Goal: Task Accomplishment & Management: Use online tool/utility

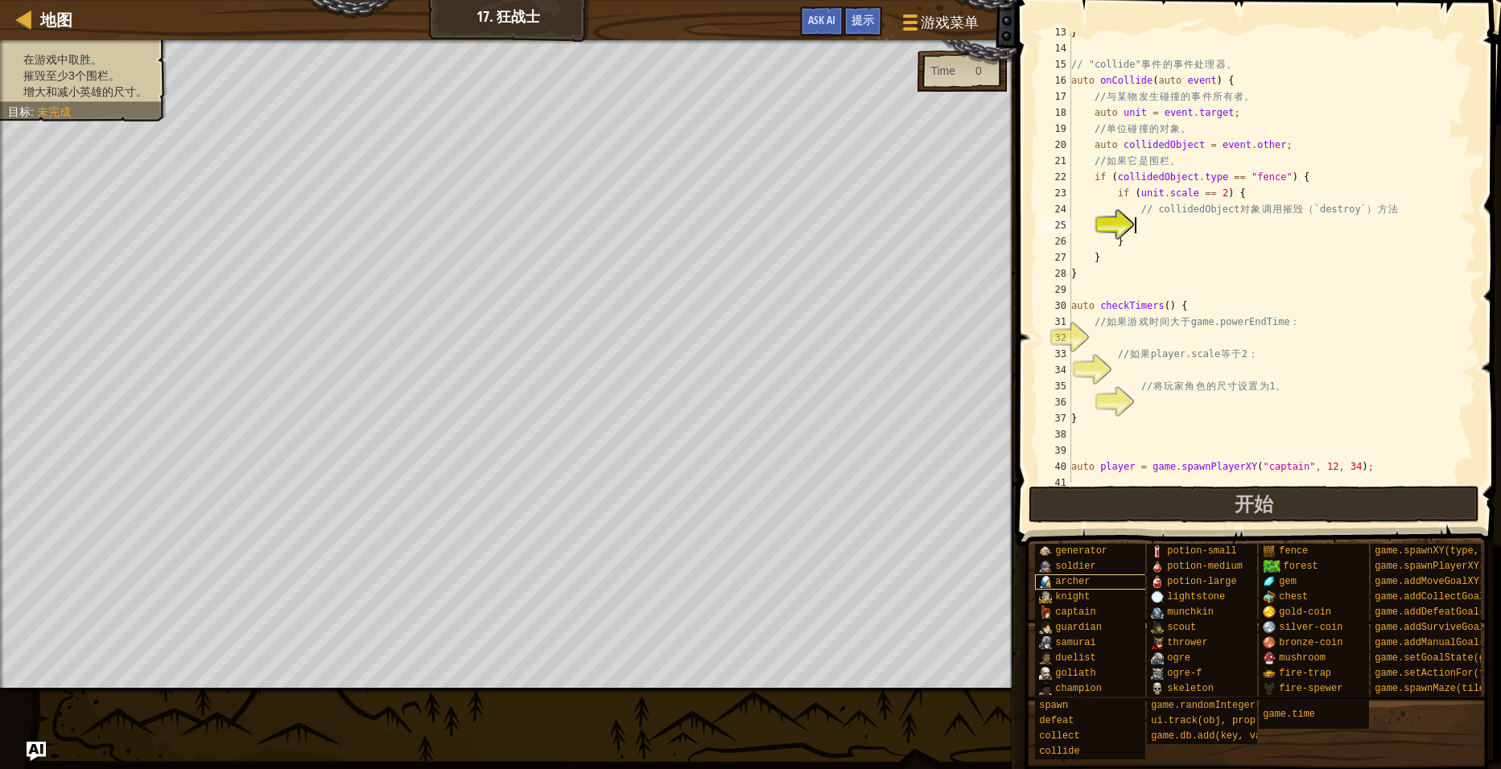
scroll to position [201, 0]
type textarea "C"
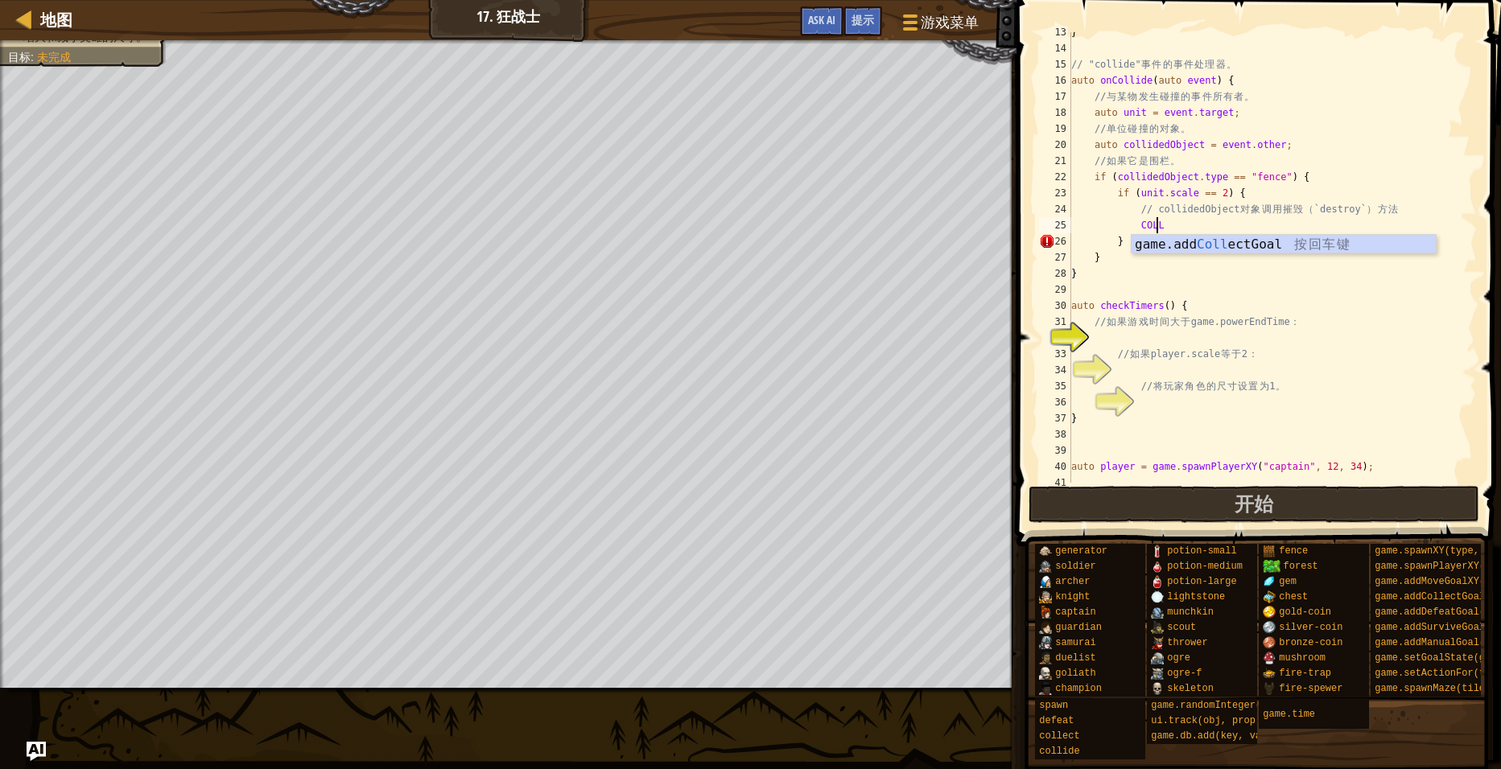
scroll to position [7, 6]
type textarea "C"
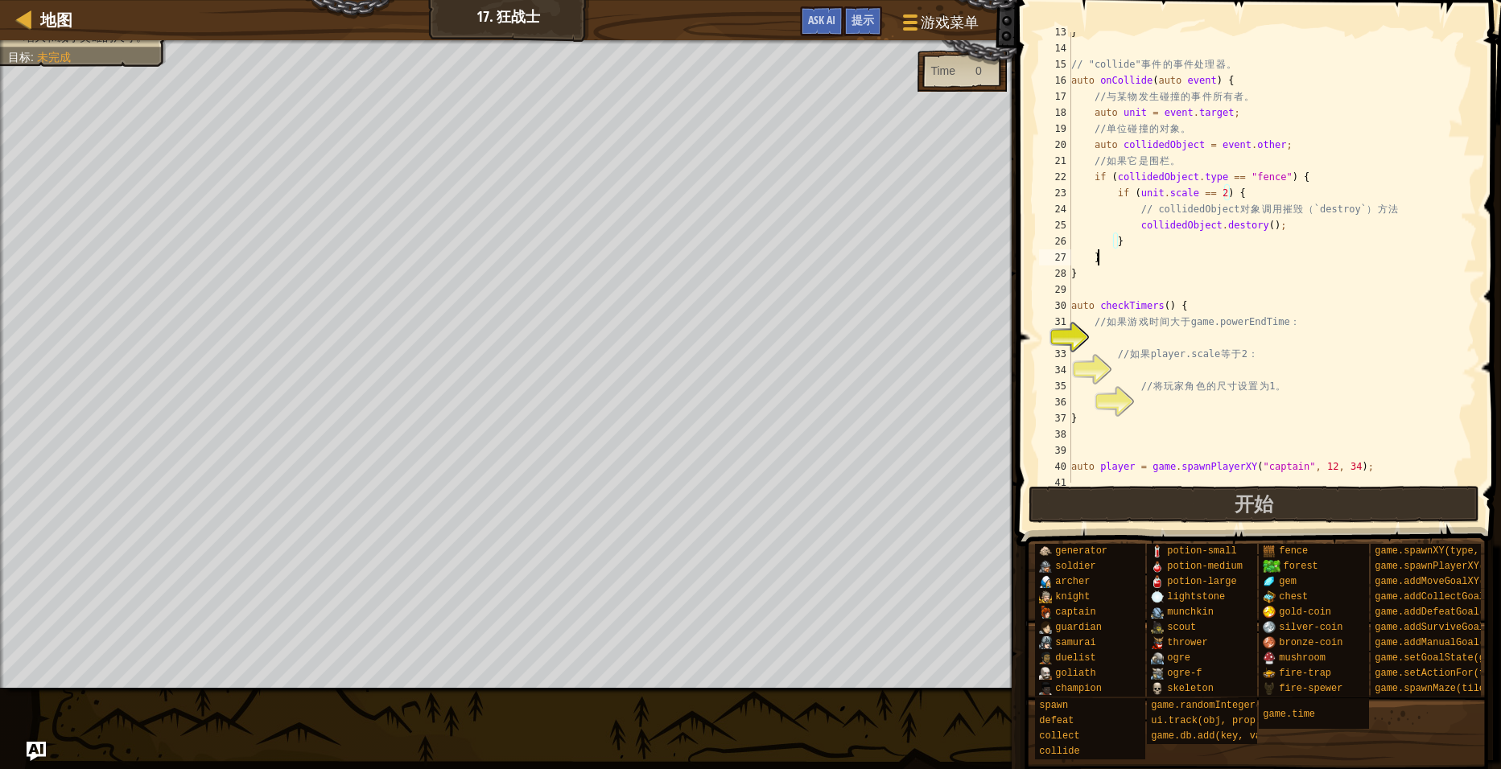
scroll to position [7, 2]
type textarea "}"
type textarea "// 如果游戏时间大于game.powerEndTime："
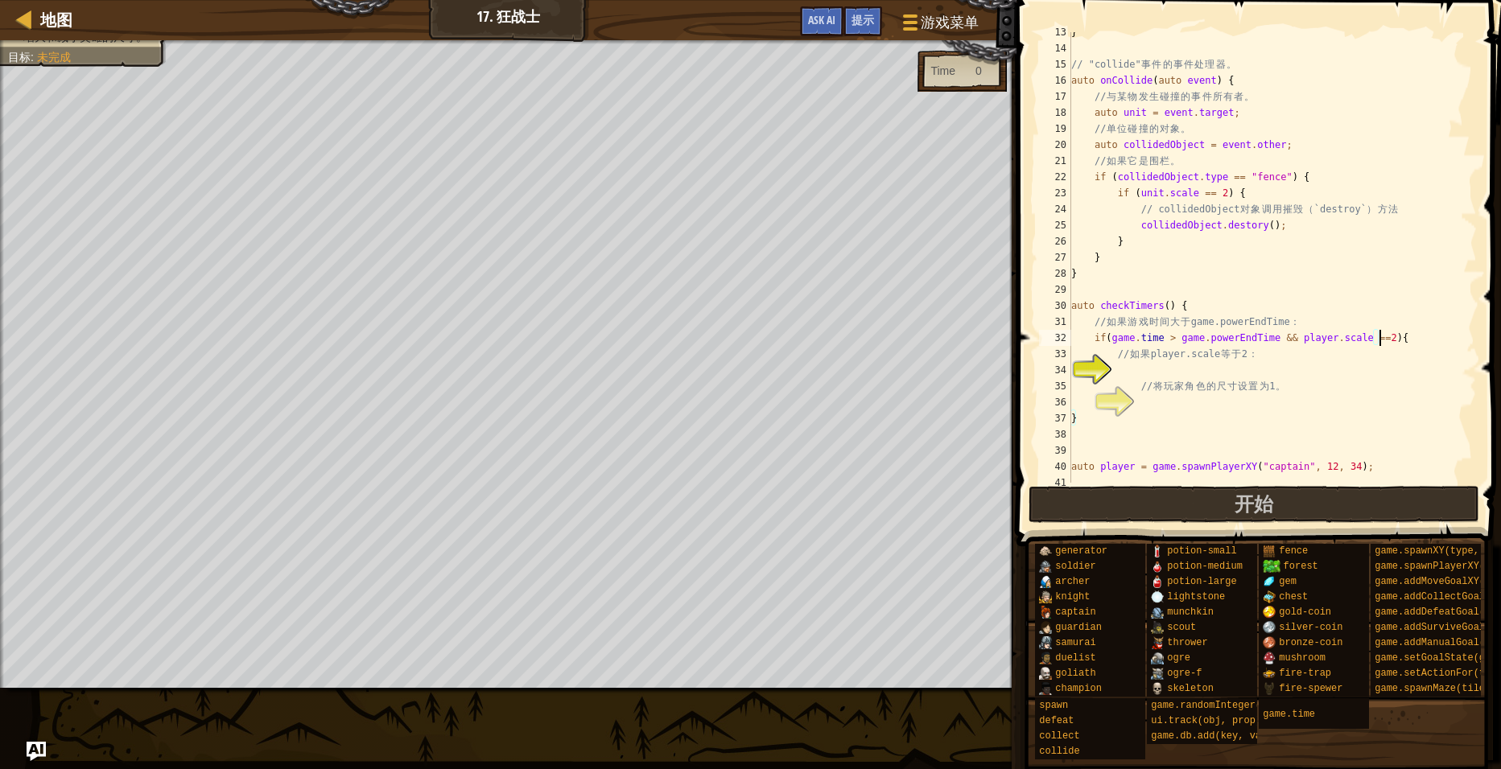
type textarea "// 如果player.scale 等于 2："
type textarea "}"
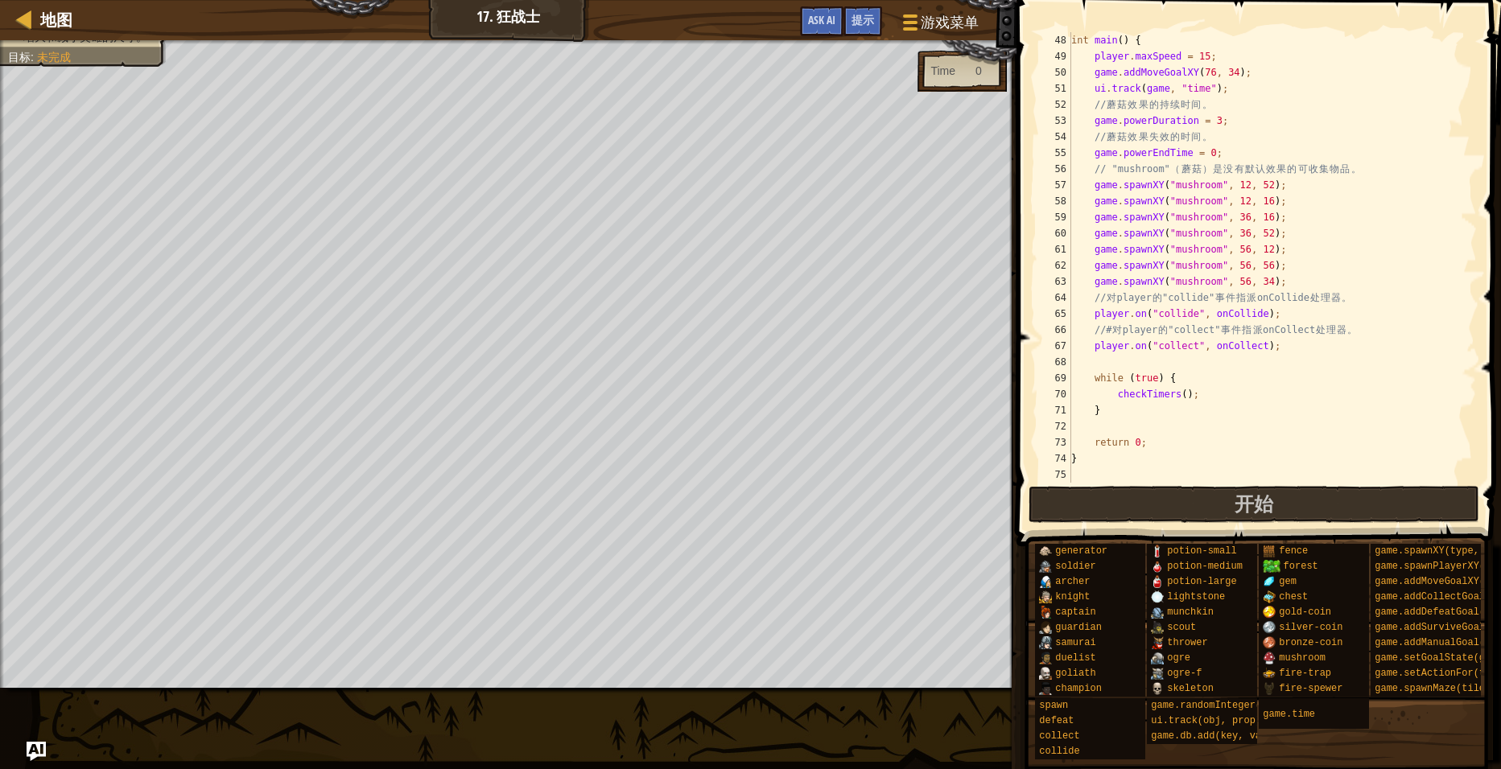
scroll to position [757, 0]
click at [1259, 507] on span "开始" at bounding box center [1254, 504] width 39 height 26
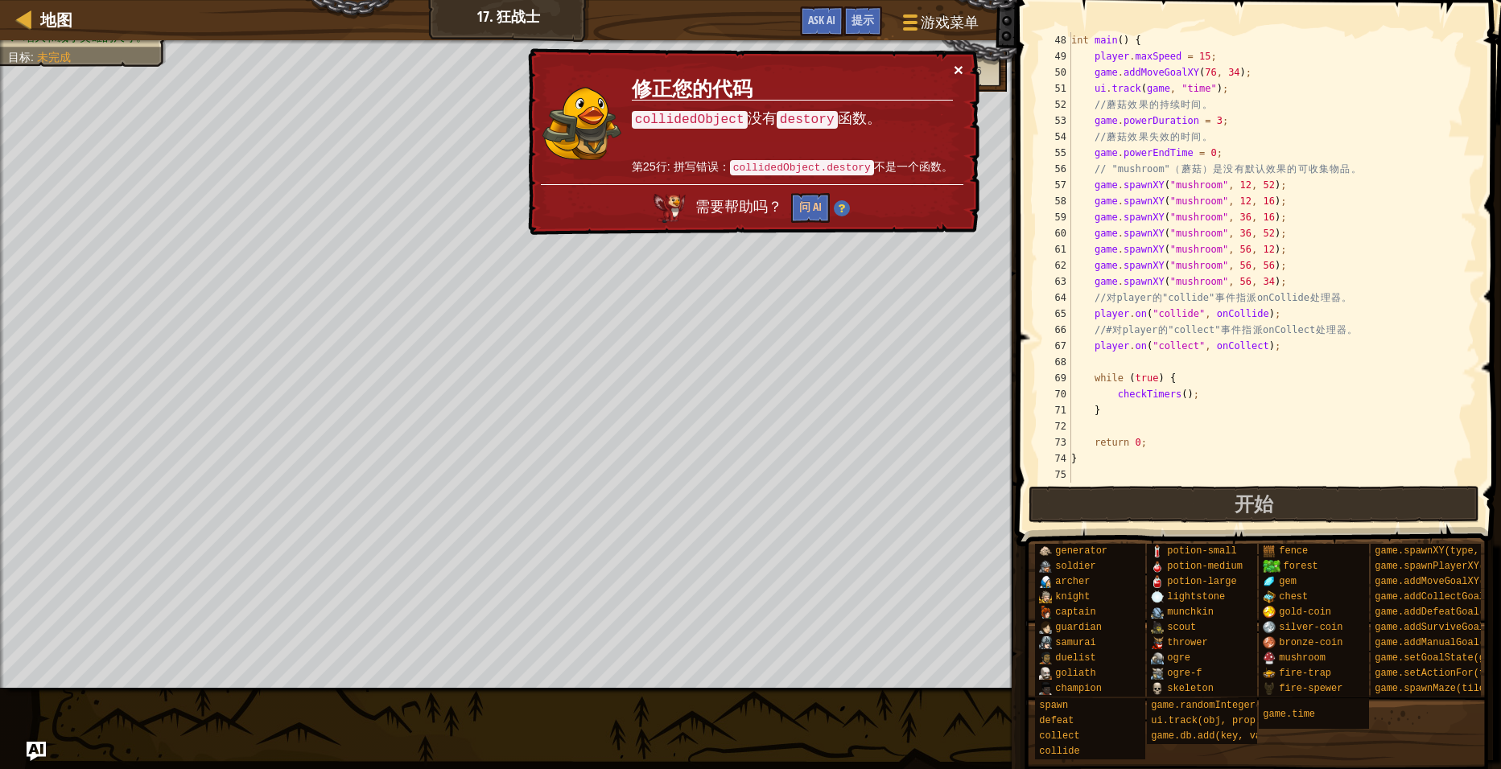
click at [957, 67] on button "×" at bounding box center [959, 69] width 10 height 17
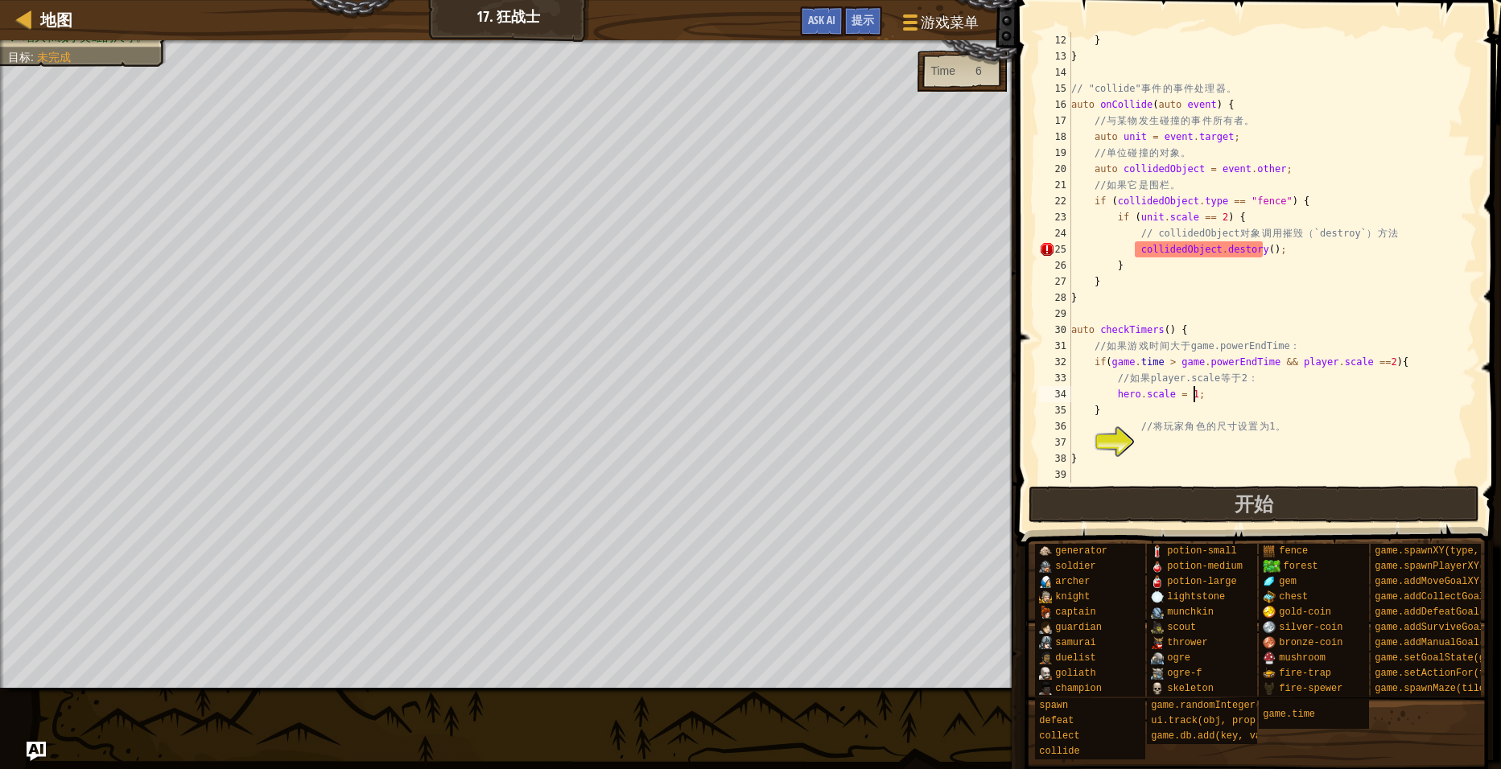
scroll to position [177, 0]
click at [1244, 247] on div "} } // "collide" 事 件 的 事 件 处 理 器 。 auto onCollide ( auto event ) { // 与 某 物 发 生…" at bounding box center [1266, 273] width 397 height 483
click at [1255, 503] on span "开始" at bounding box center [1254, 504] width 39 height 26
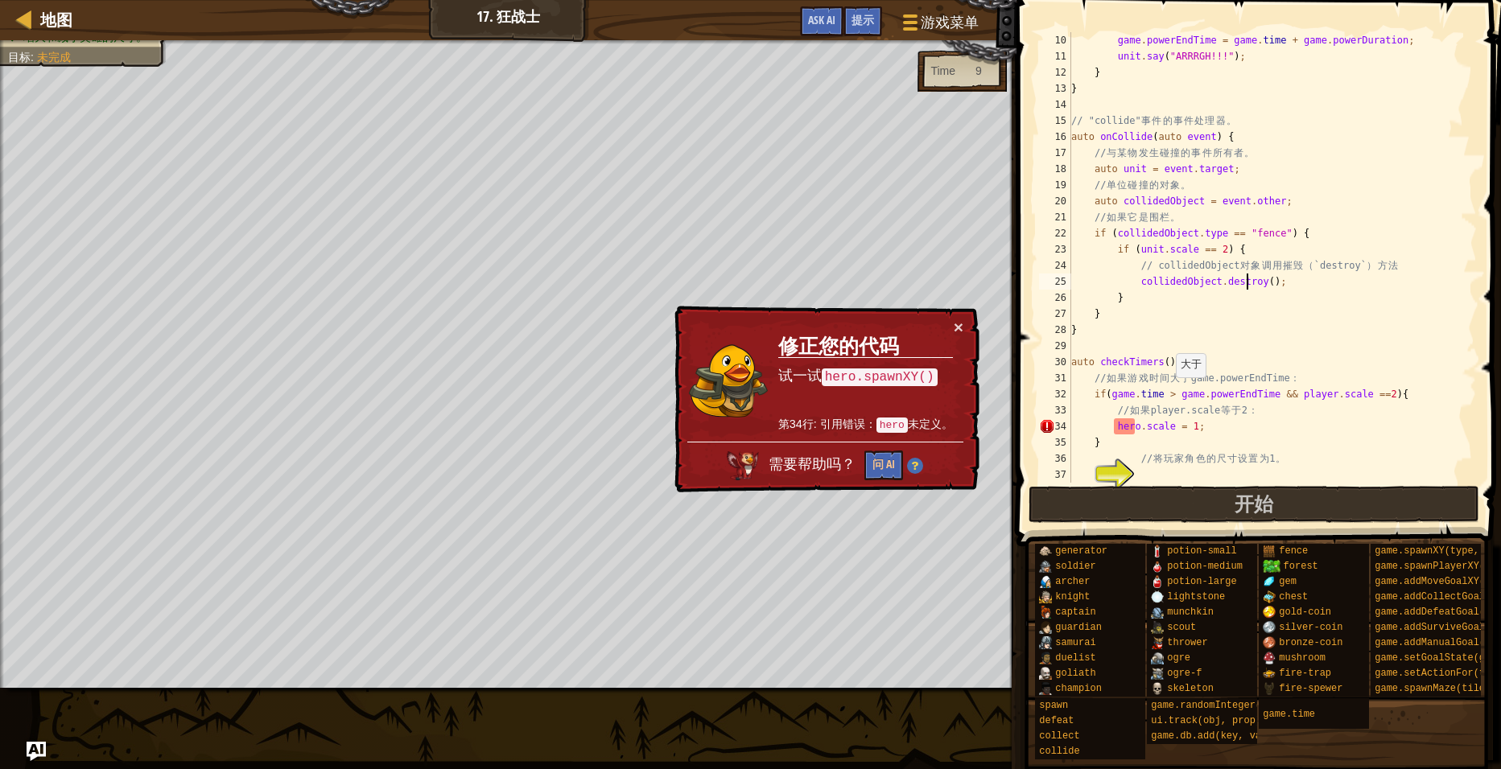
scroll to position [241, 0]
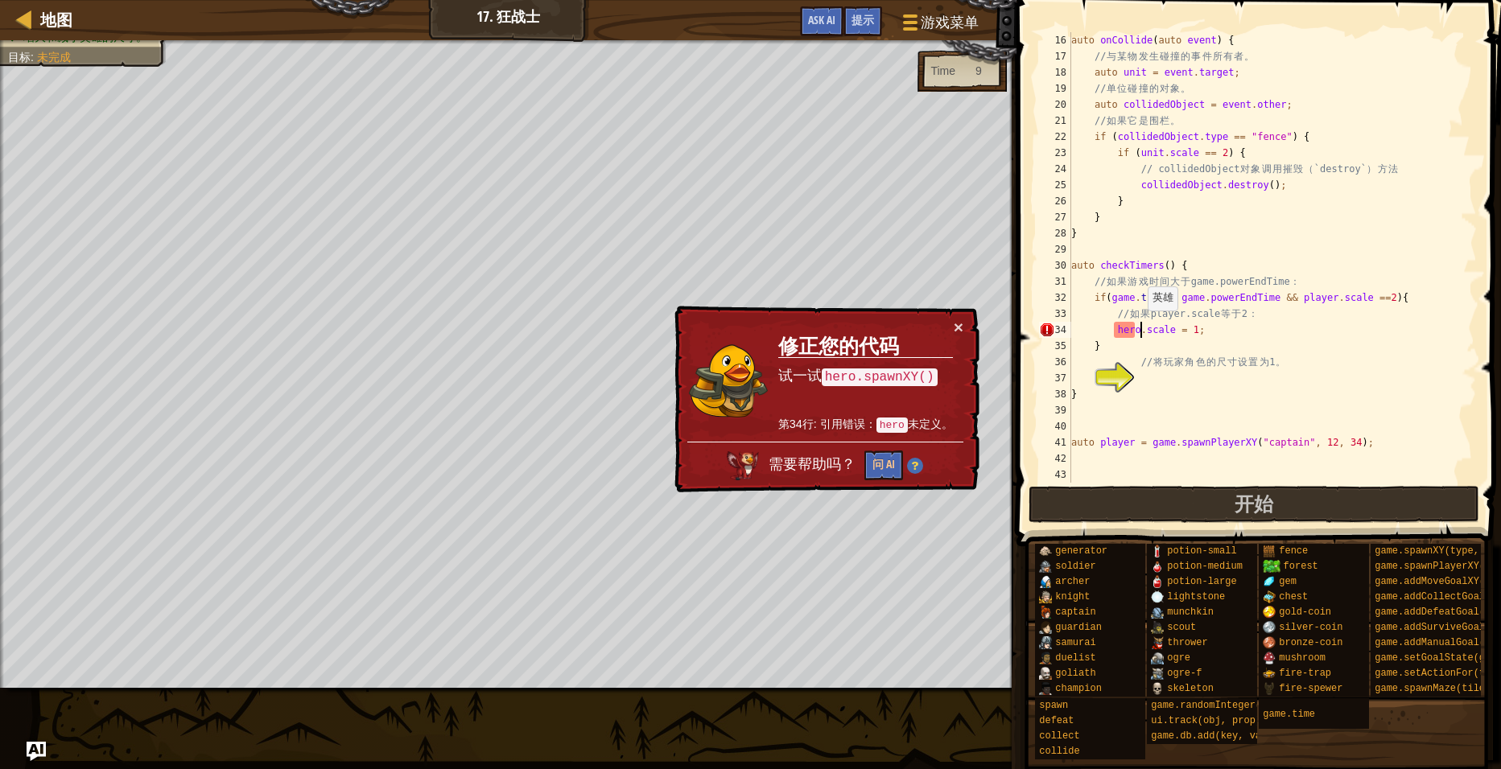
click at [1139, 326] on div "auto onCollide ( auto event ) { // 与 某 物 发 生 碰 撞 的 事 件 所 有 者 。 auto unit = even…" at bounding box center [1266, 273] width 397 height 483
click at [1136, 326] on div "auto onCollide ( auto event ) { // 与 某 物 发 生 碰 撞 的 事 件 所 有 者 。 auto unit = even…" at bounding box center [1266, 273] width 397 height 483
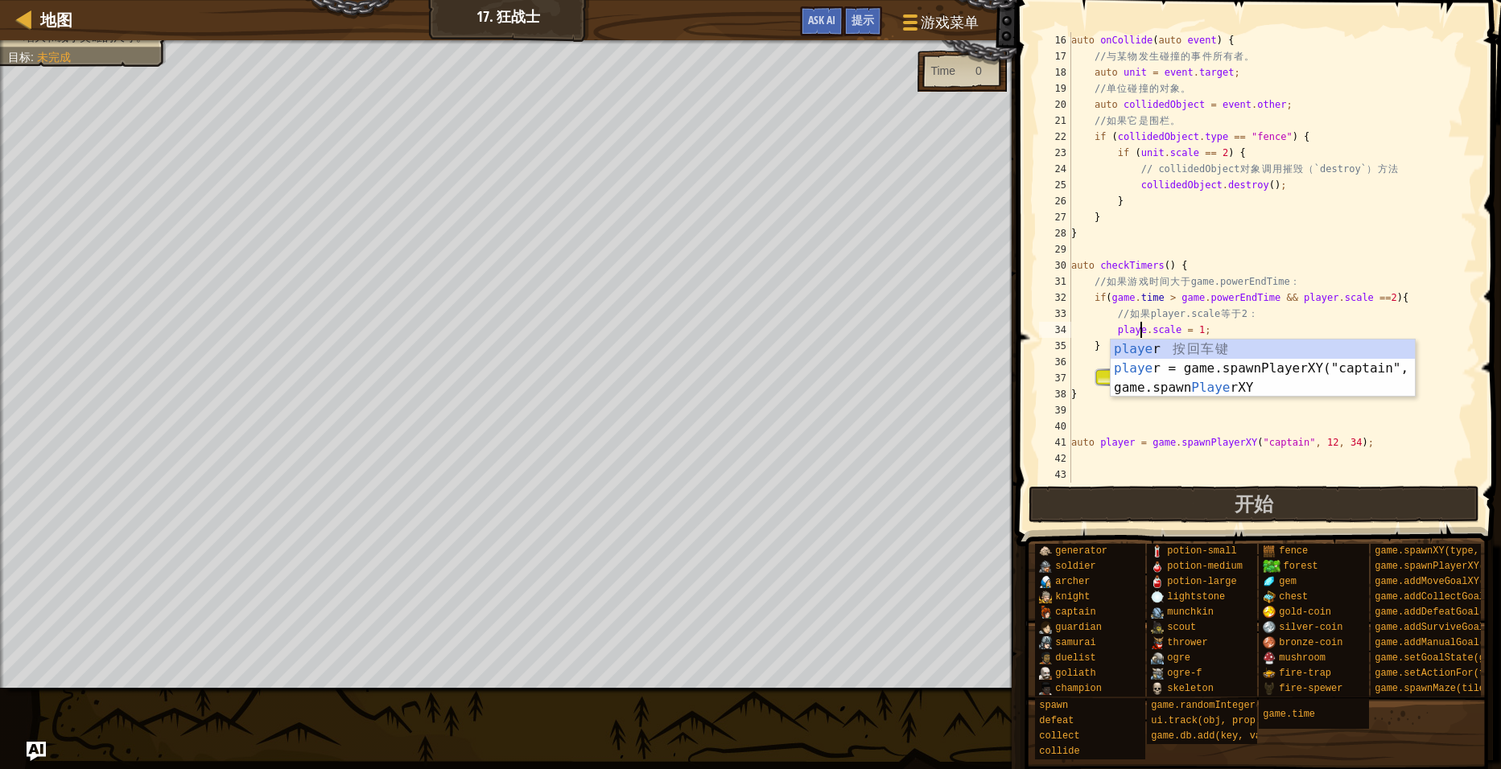
scroll to position [7, 6]
type textarea "player.scale = 1;"
click at [1217, 506] on button "开始" at bounding box center [1255, 504] width 452 height 37
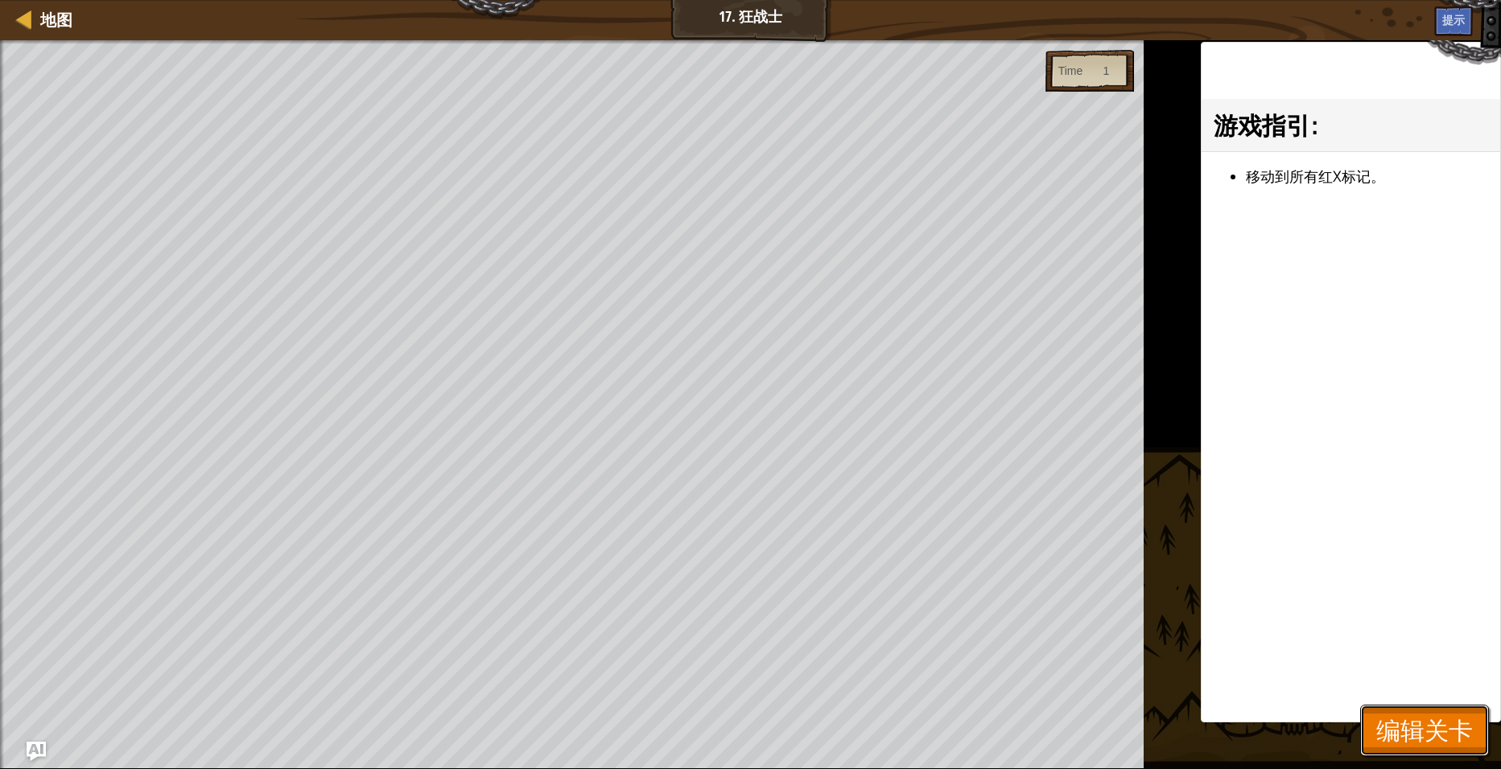
click at [1428, 728] on span "编辑关卡" at bounding box center [1424, 730] width 97 height 33
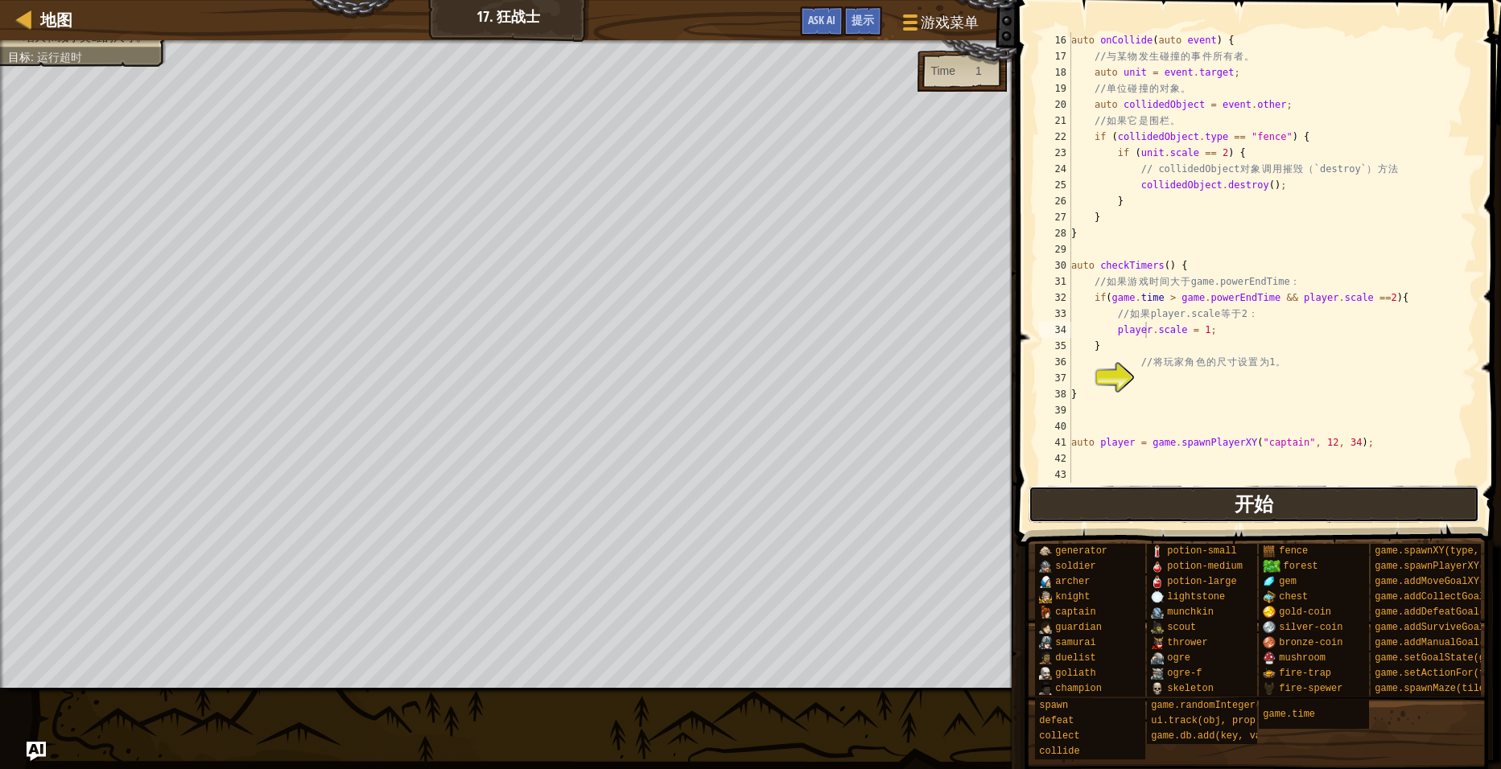
click at [1231, 497] on button "开始" at bounding box center [1255, 504] width 452 height 37
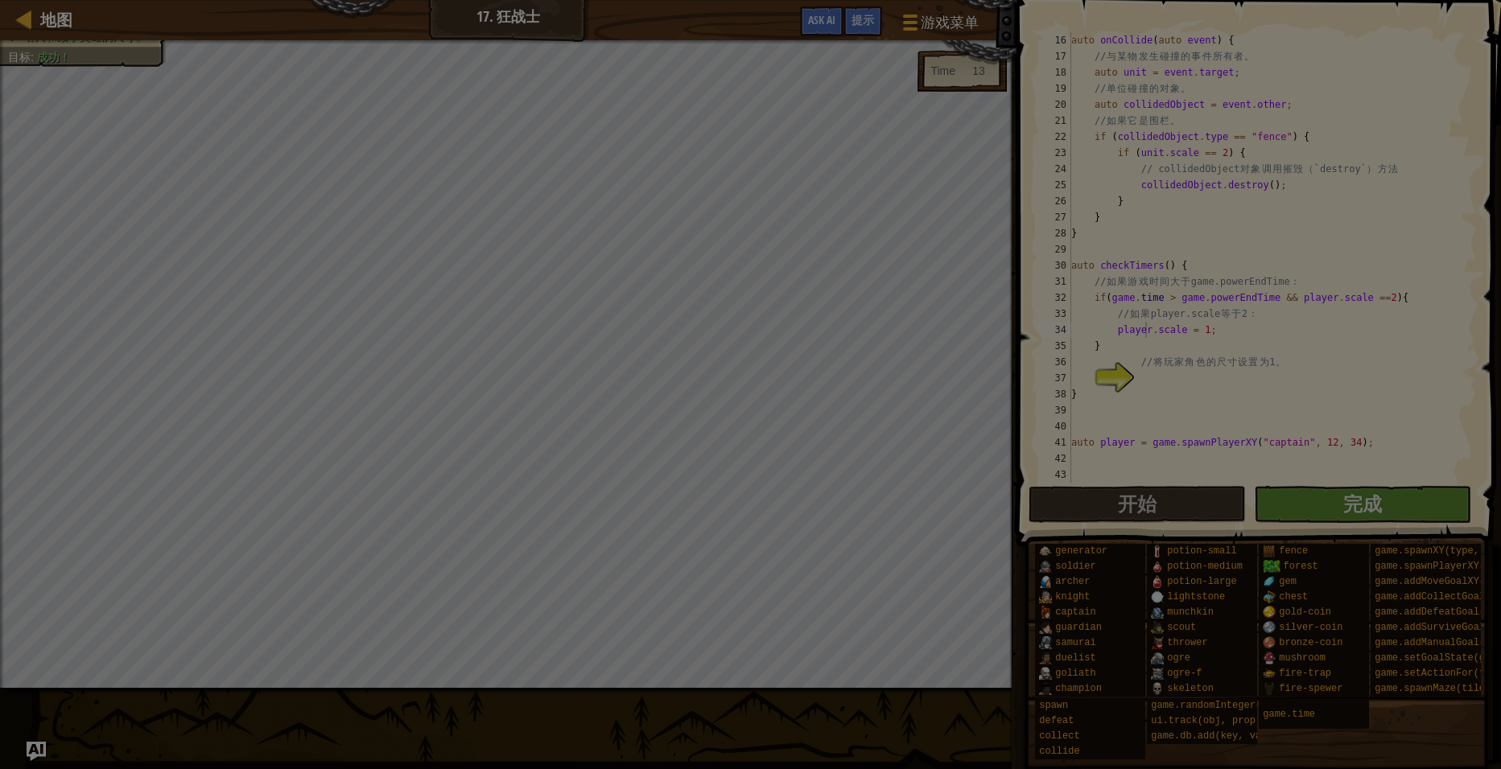
click at [1025, 2] on body "地图 17. 狂战士 游戏菜单 完成 提示 Ask AI 1 הההההההההההההההההההההההההההההההההההההההההההההההה…" at bounding box center [750, 1] width 1501 height 2
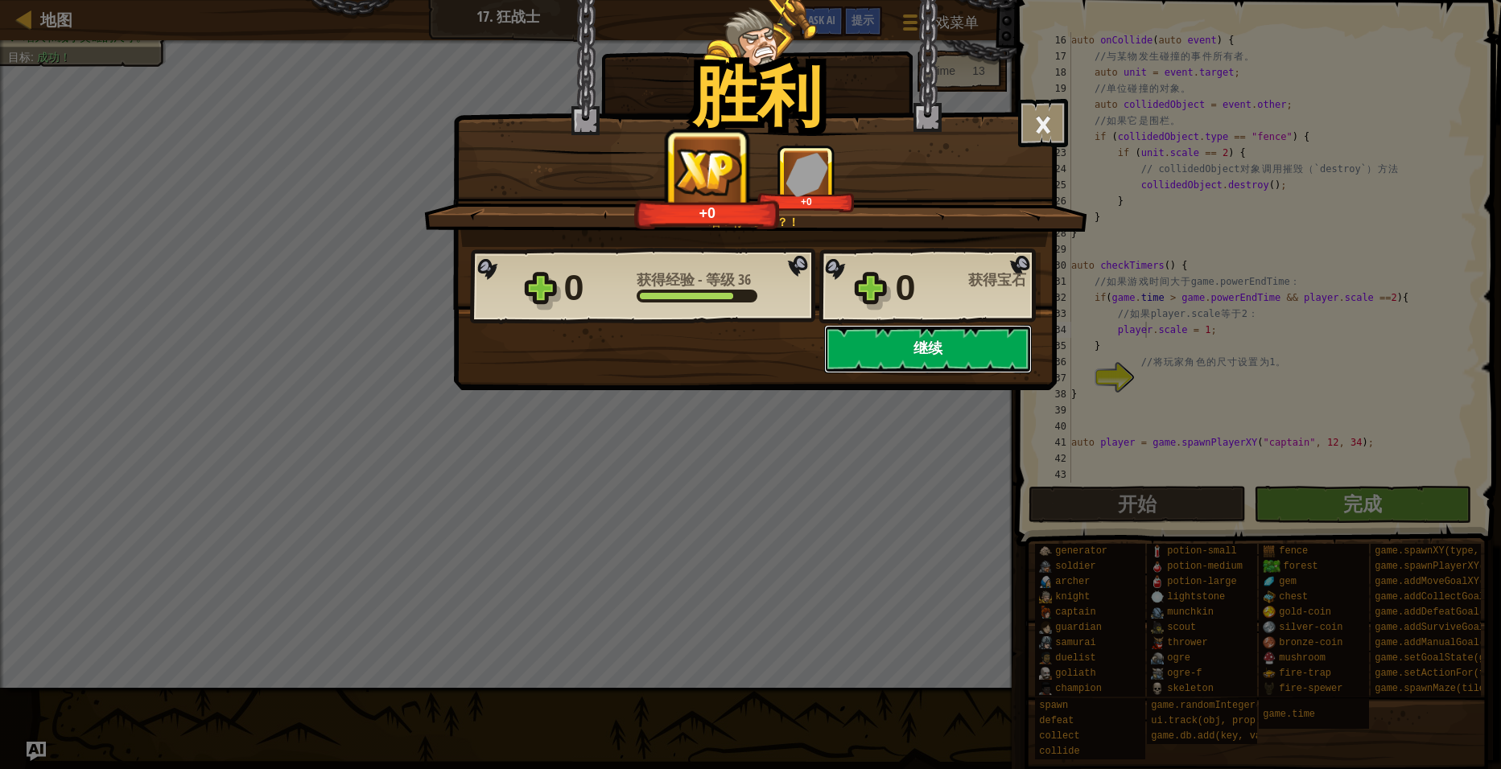
click at [917, 358] on button "继续" at bounding box center [928, 349] width 208 height 48
select select "zh-[PERSON_NAME]"
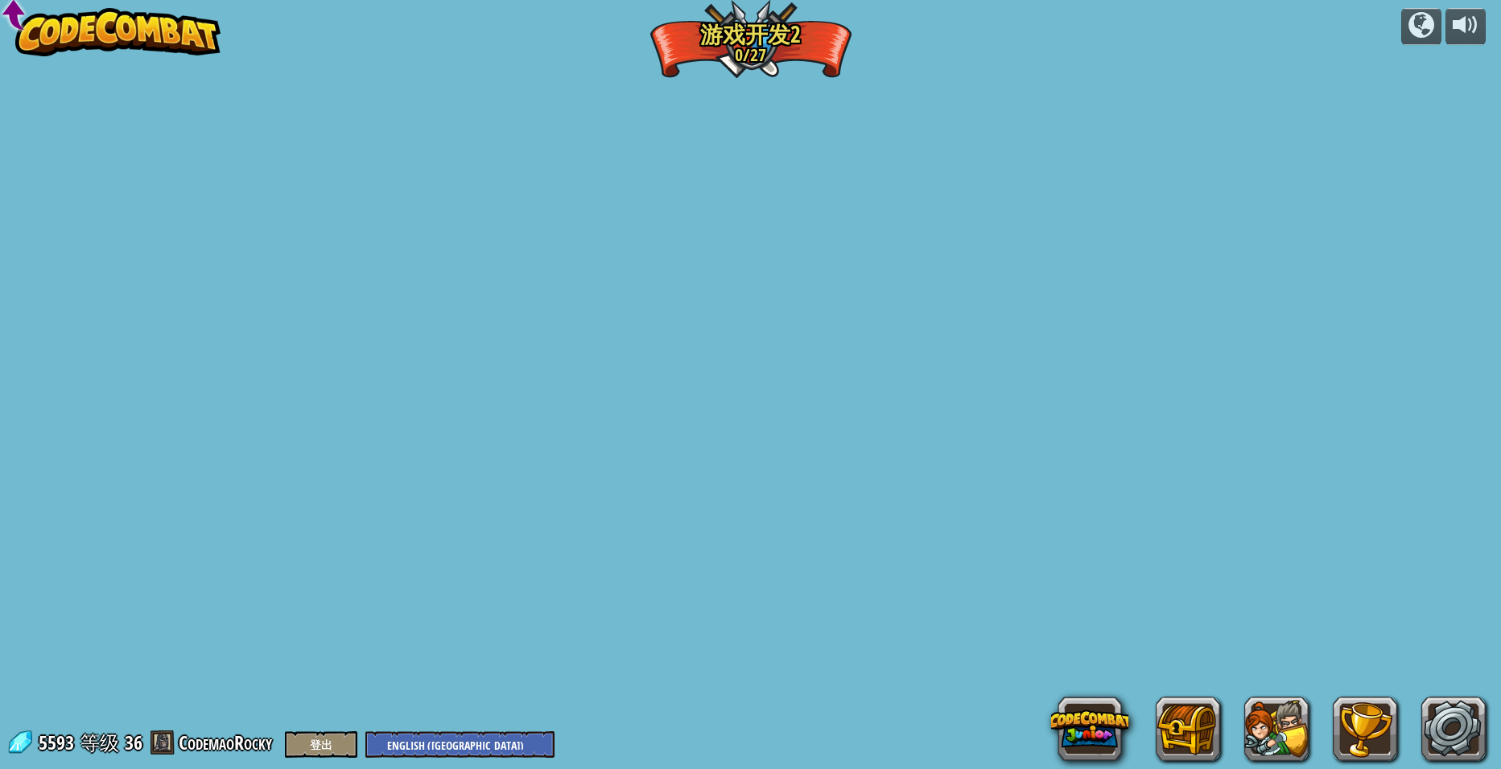
select select "zh-[PERSON_NAME]"
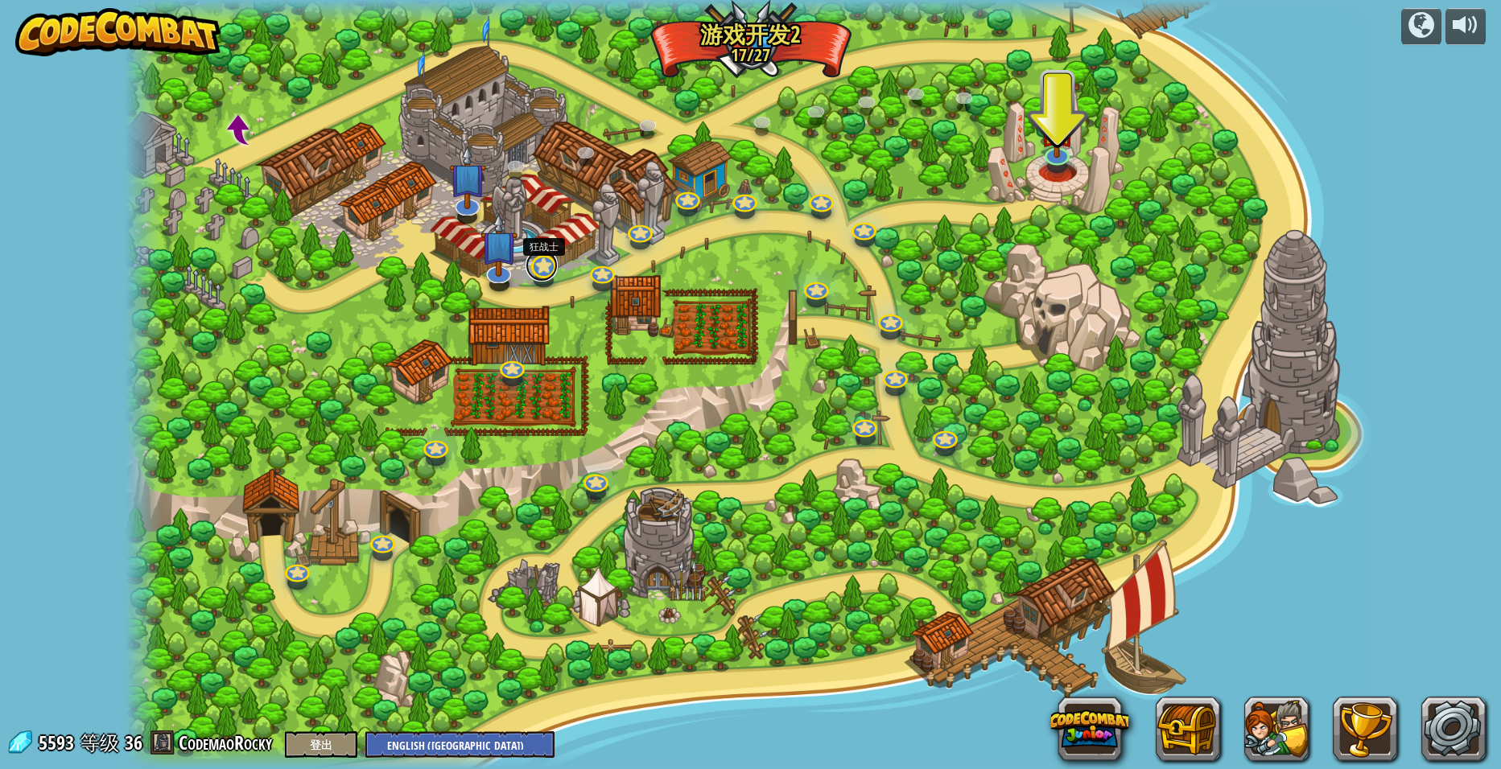
click at [550, 266] on link at bounding box center [542, 266] width 32 height 32
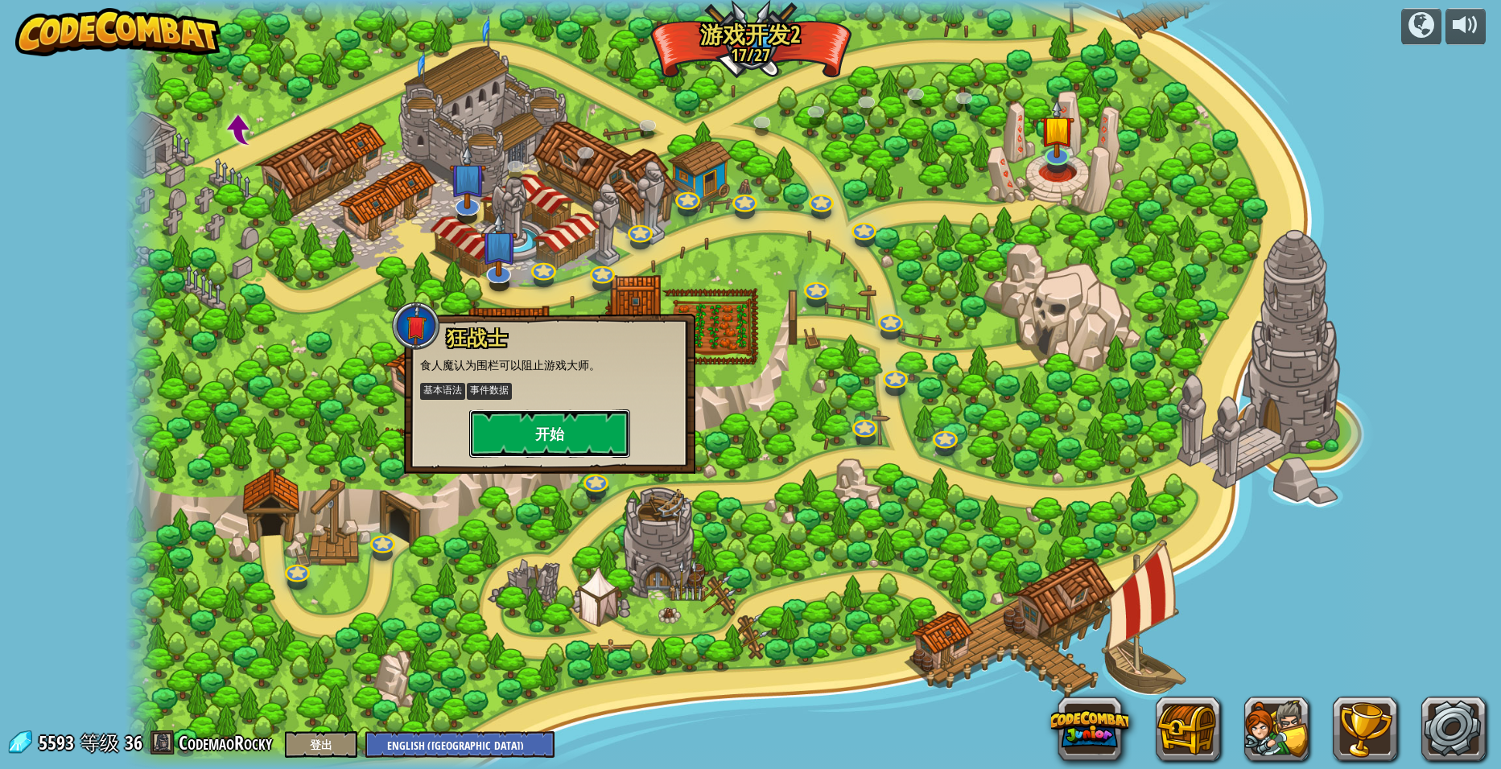
click at [555, 439] on button "开始" at bounding box center [549, 434] width 161 height 48
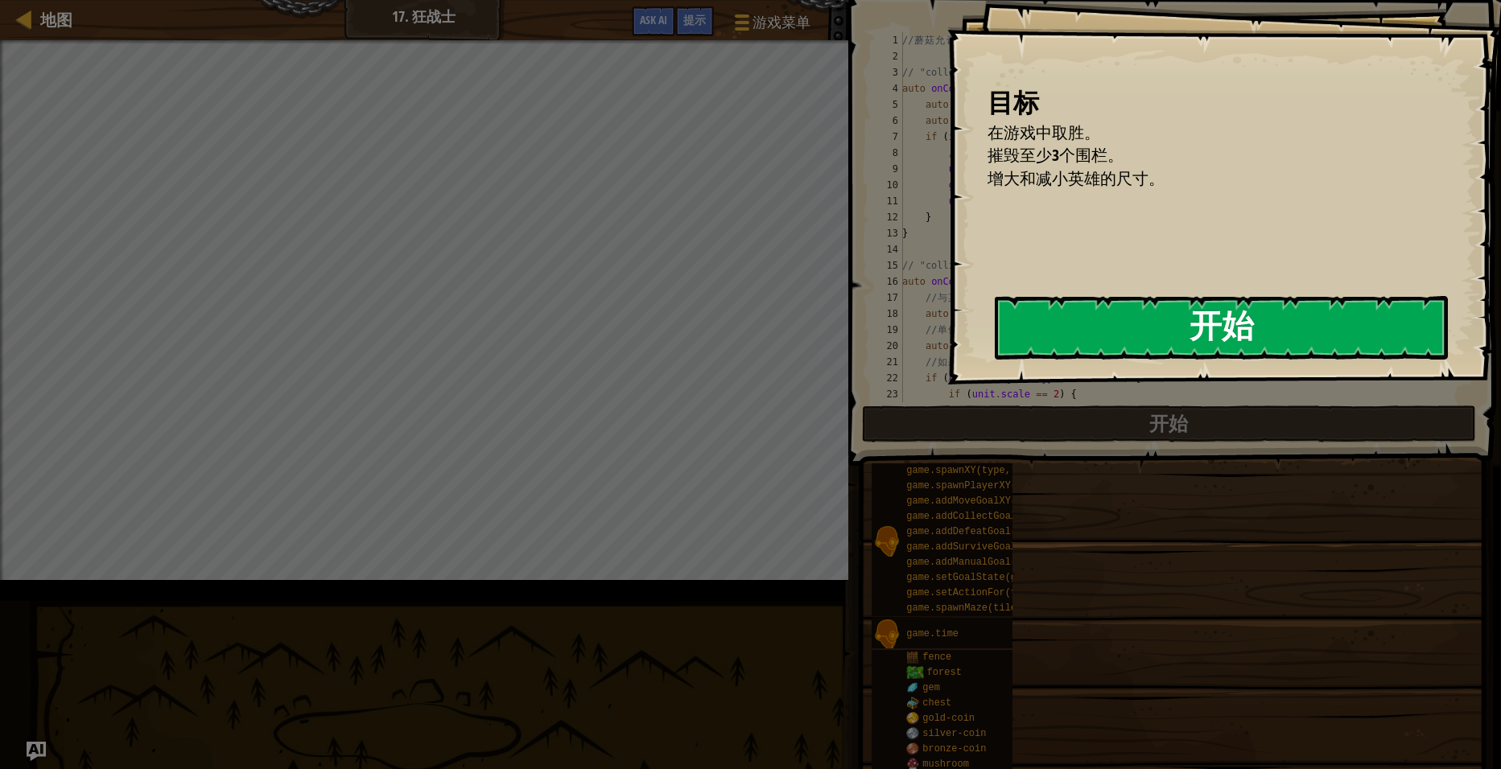
click at [995, 352] on button "开始" at bounding box center [1221, 328] width 453 height 64
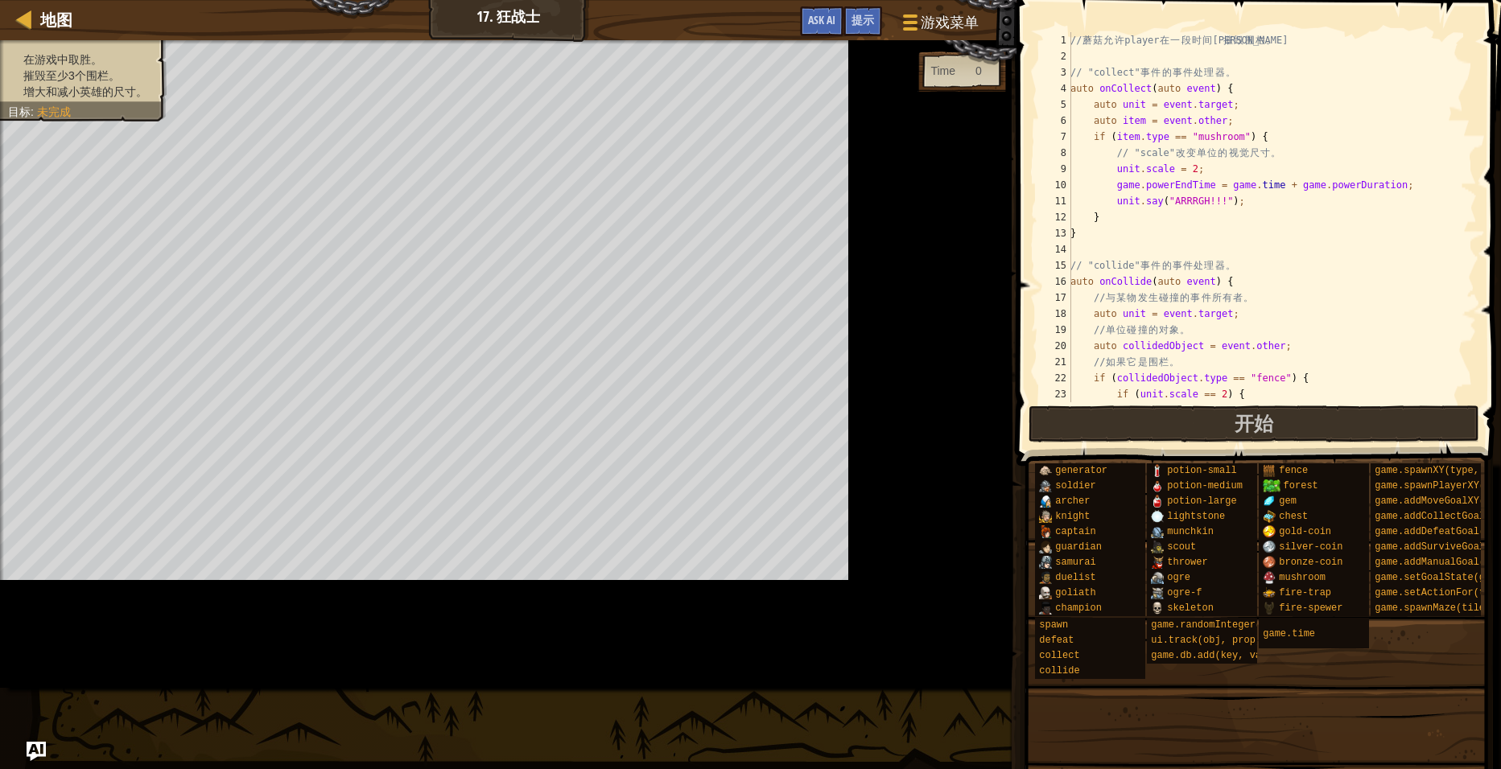
click at [1121, 238] on div "// 蘑 菇 允 许 player 在 一 段 时 间 内 摧 毁 围 栏 。 // "collect" 事 件 的 事 件 处 理 器 。 auto onC…" at bounding box center [1350, 233] width 566 height 402
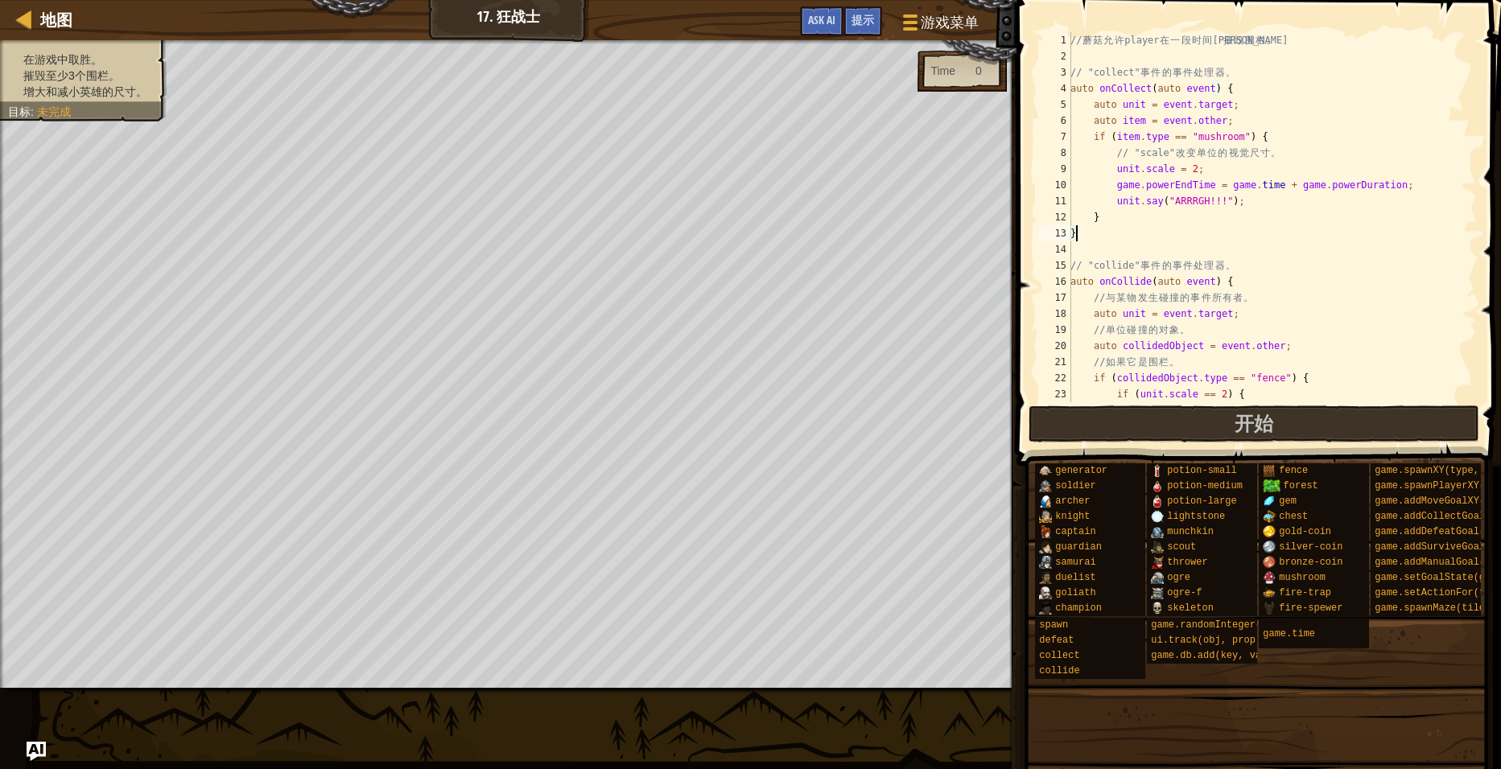
scroll to position [394, 0]
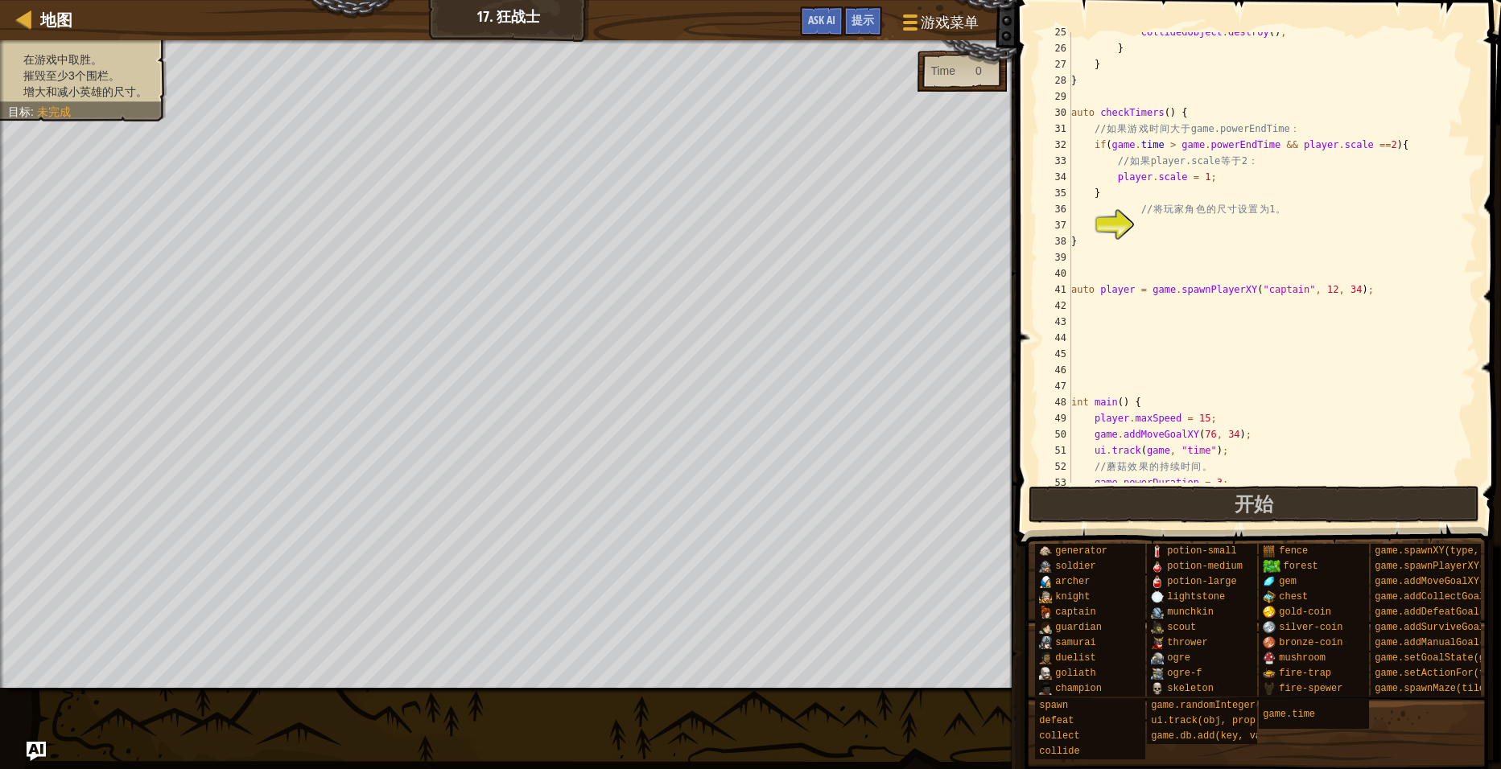
type textarea "}"
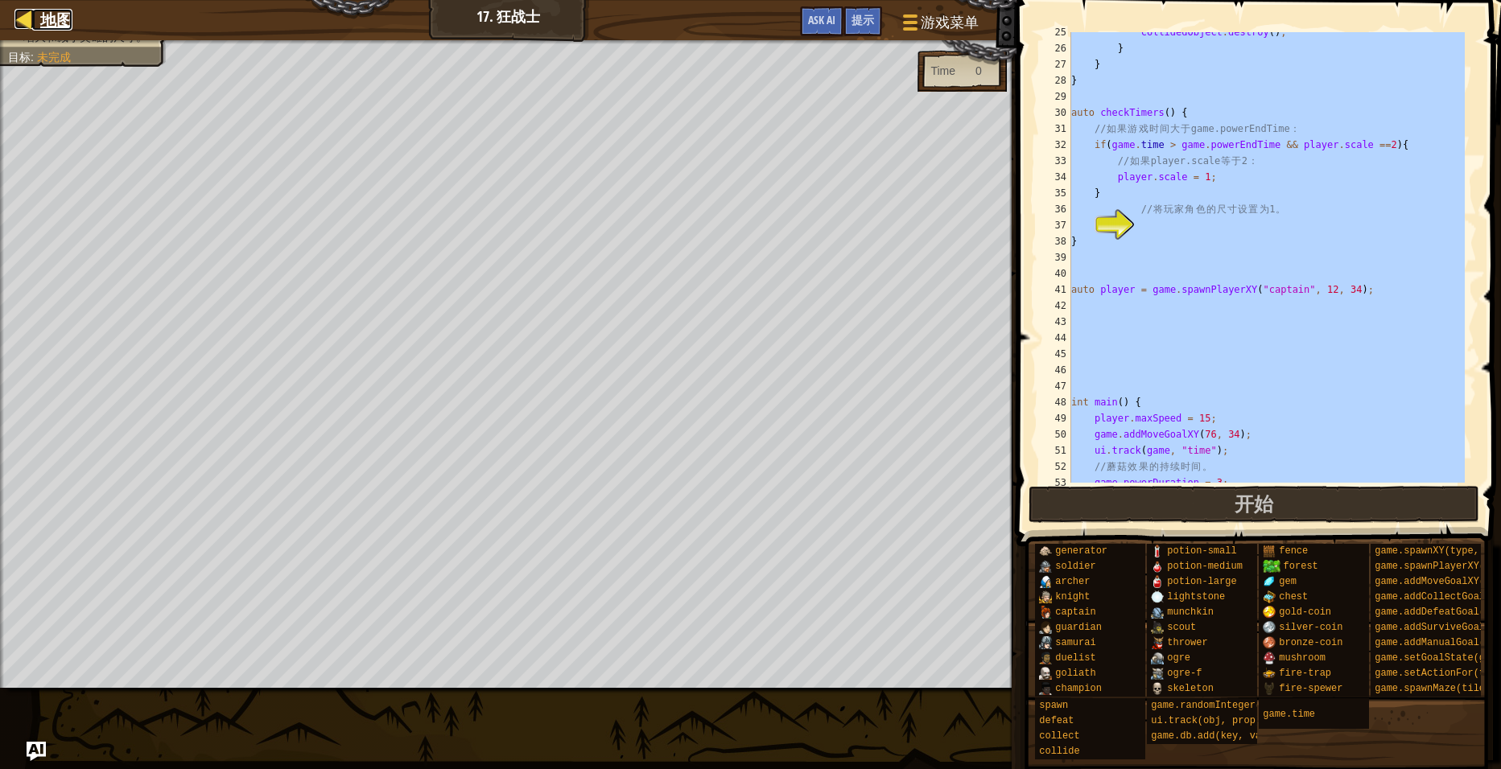
click at [61, 30] on span "地图" at bounding box center [56, 20] width 32 height 22
select select "zh-[PERSON_NAME]"
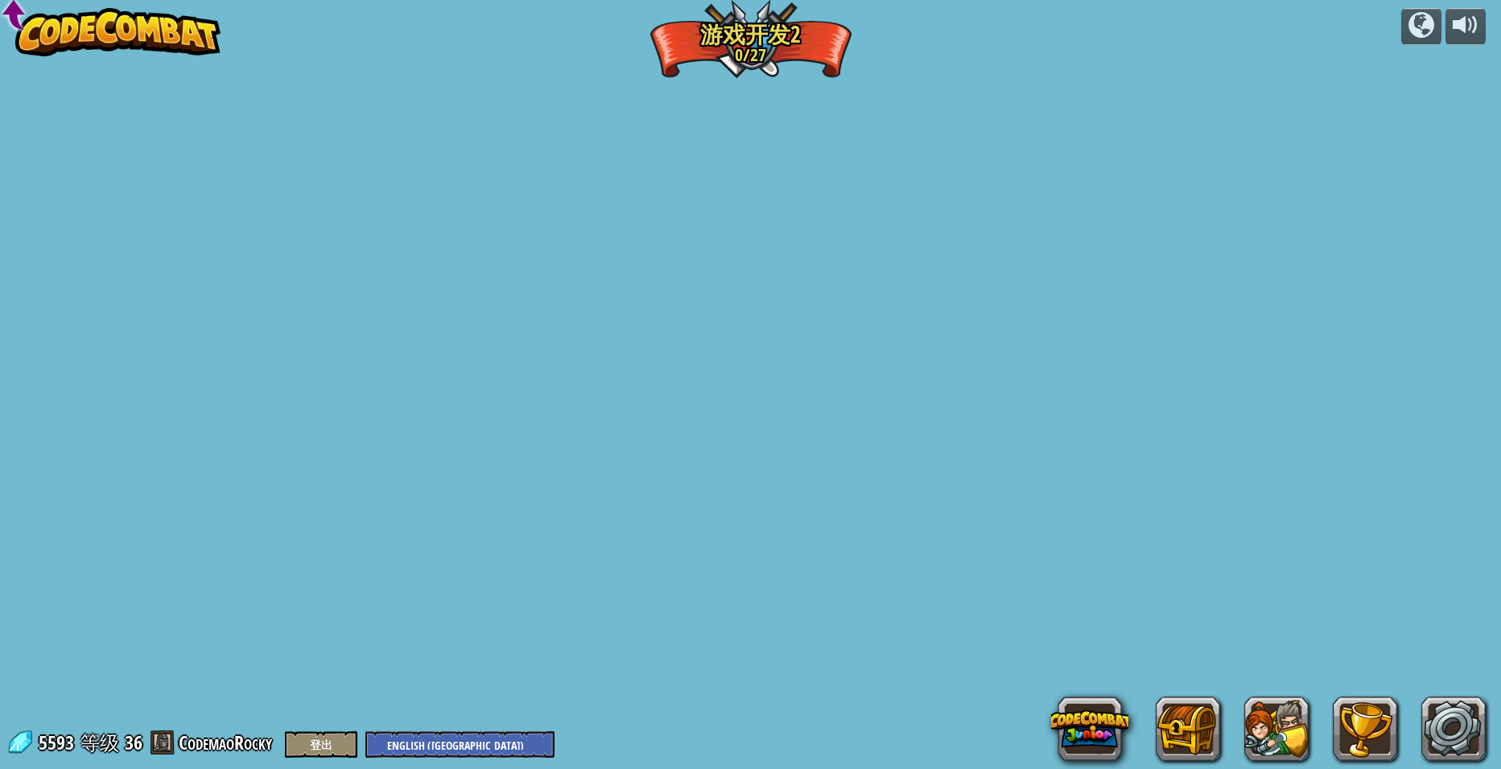
select select "zh-[PERSON_NAME]"
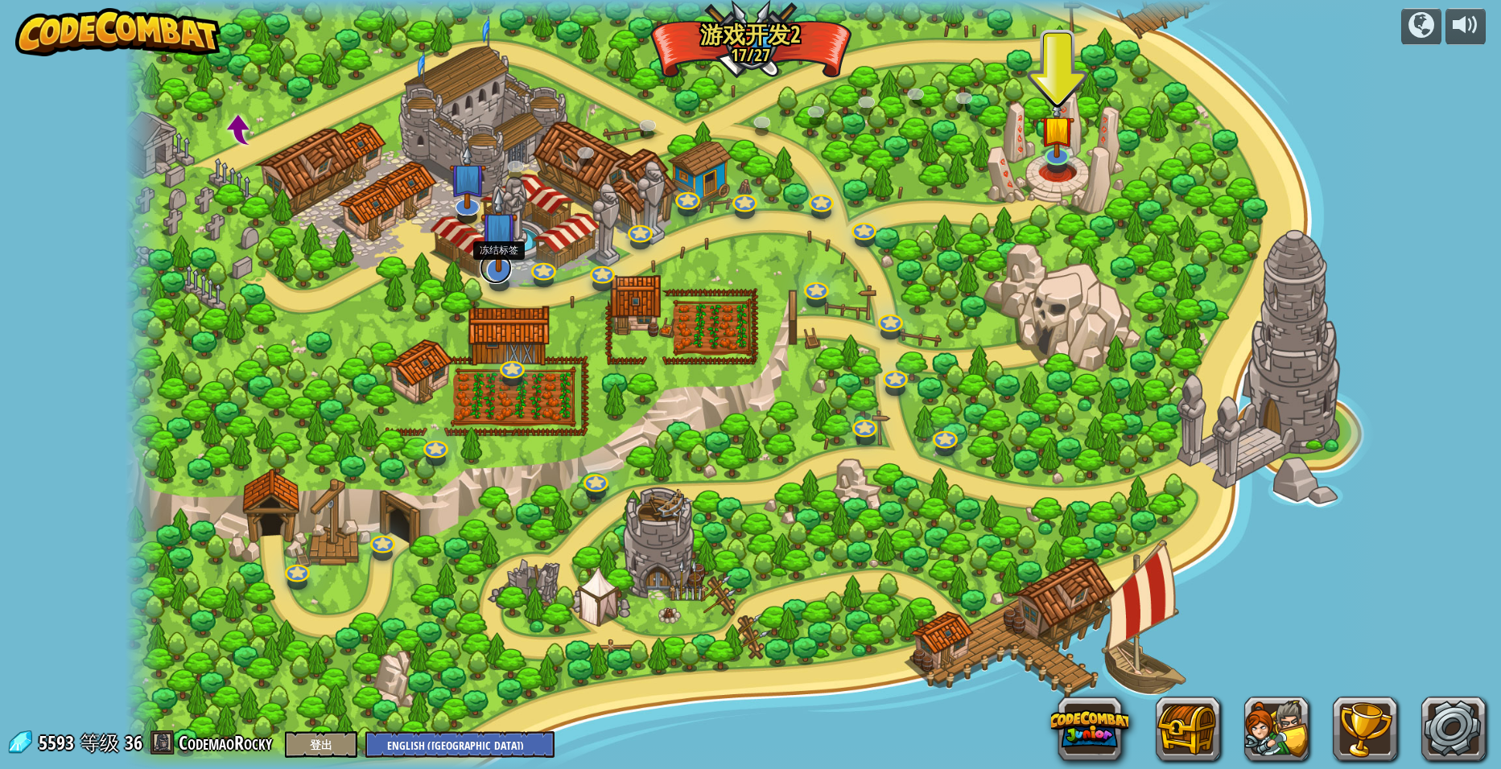
click at [502, 281] on link at bounding box center [496, 268] width 32 height 32
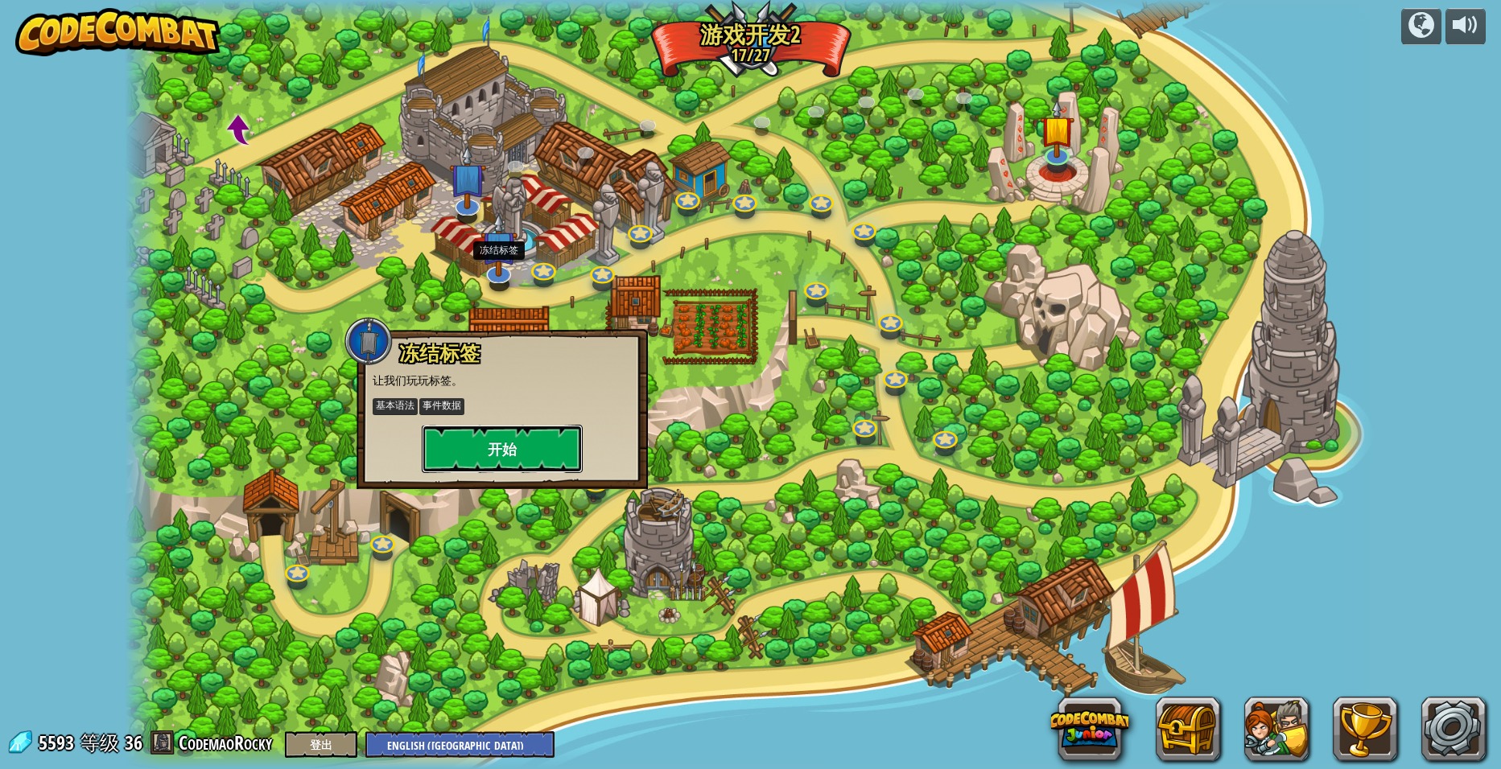
click at [515, 449] on button "开始" at bounding box center [502, 449] width 161 height 48
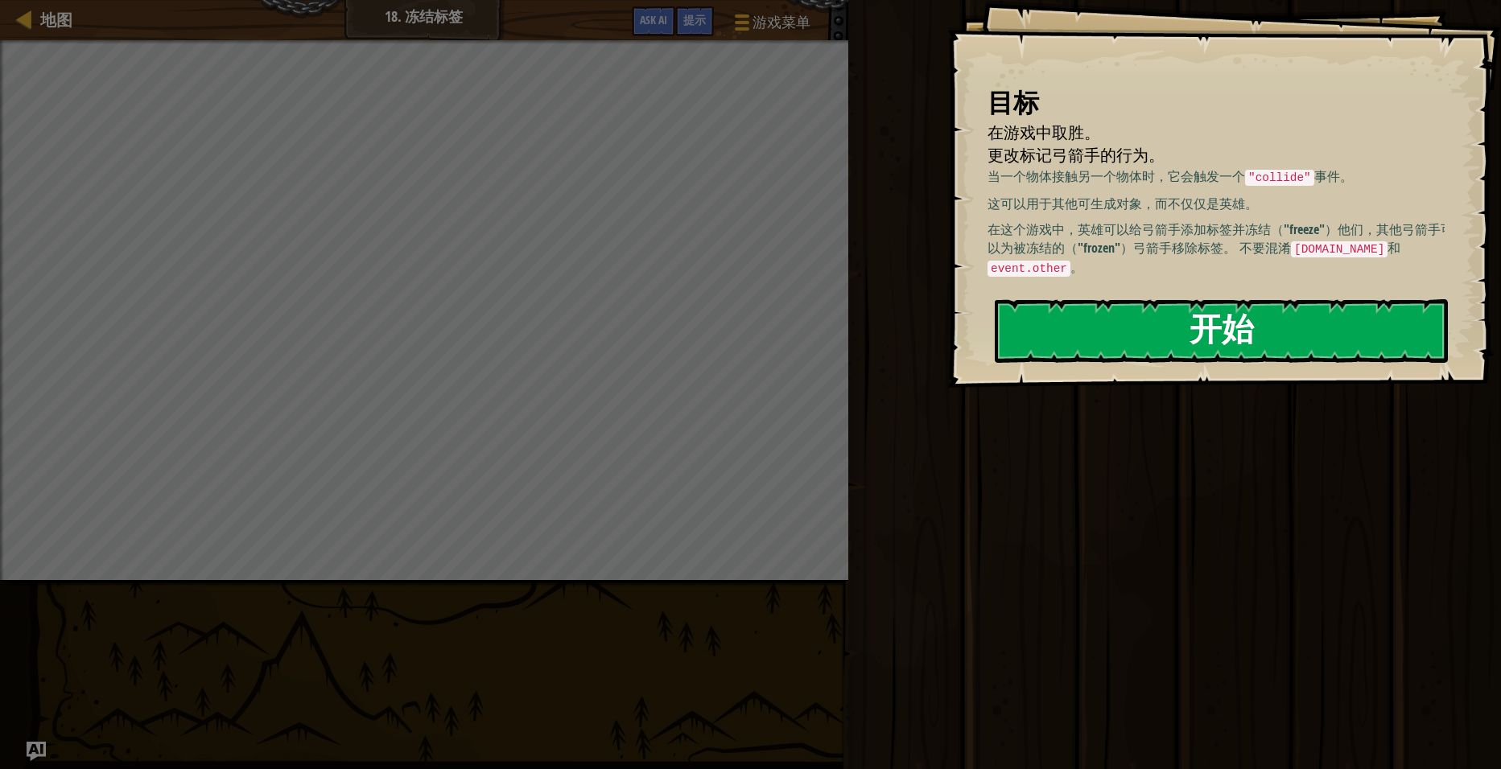
click at [1203, 337] on button "开始" at bounding box center [1221, 331] width 453 height 64
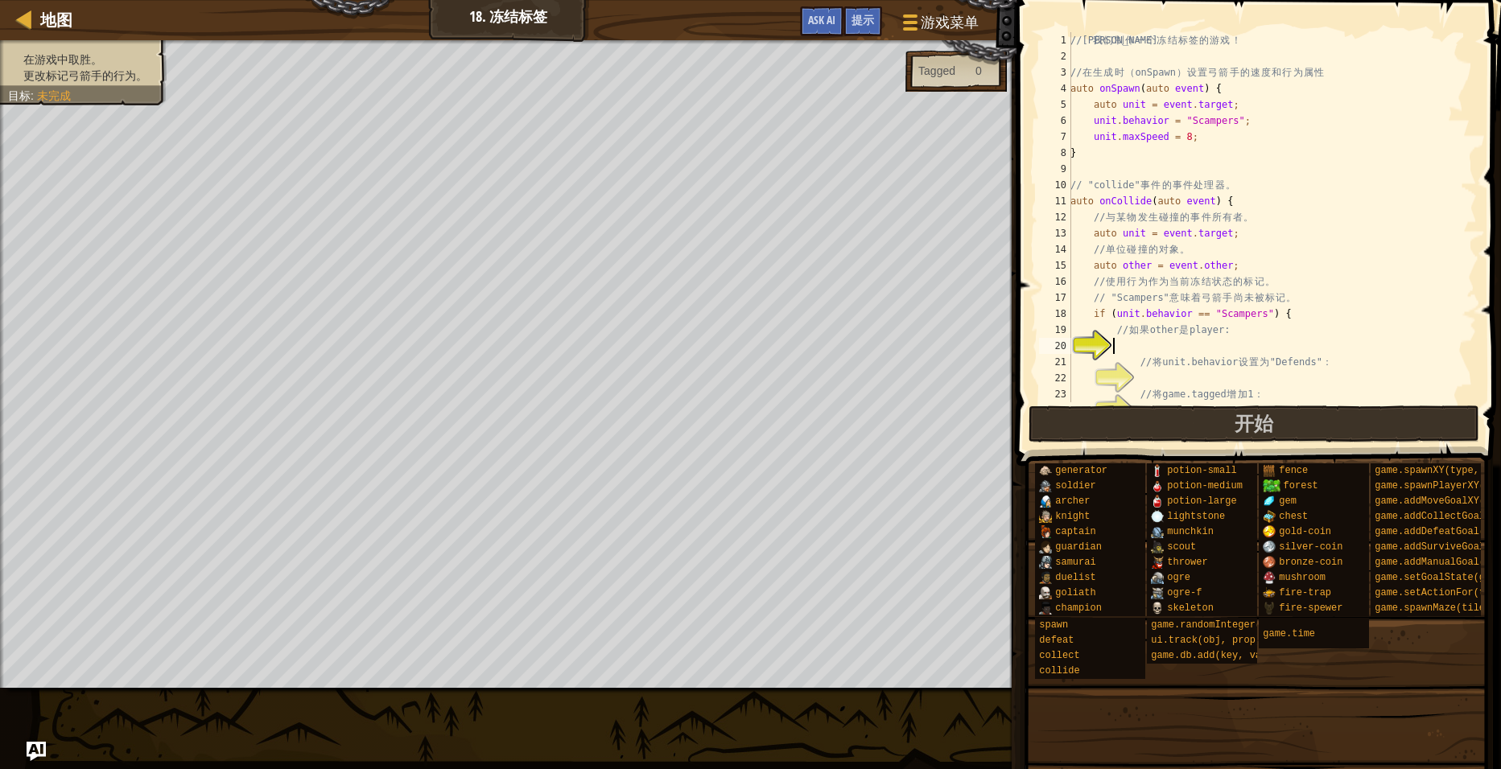
scroll to position [121, 0]
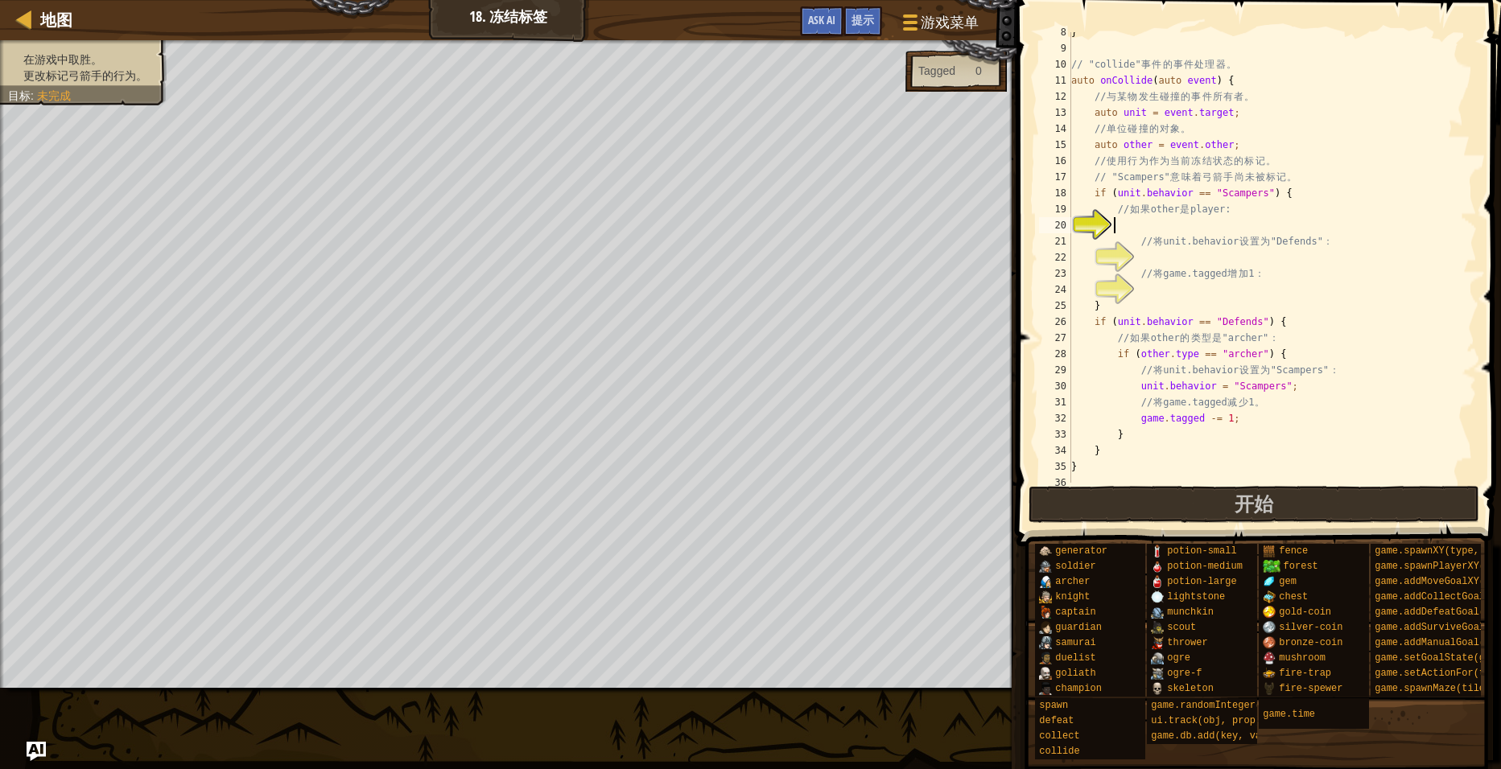
click at [1123, 221] on div "} // "collide" 事 件 的 事 件 处 理 器 。 auto onCollide ( auto event ) { // 与 某 物 发 生 碰…" at bounding box center [1266, 265] width 397 height 483
type textarea "if（other == hero)"
click at [1212, 250] on div "} // "collide" 事 件 的 事 件 处 理 器 。 auto onCollide ( auto event ) { // 与 某 物 发 生 碰…" at bounding box center [1266, 265] width 397 height 483
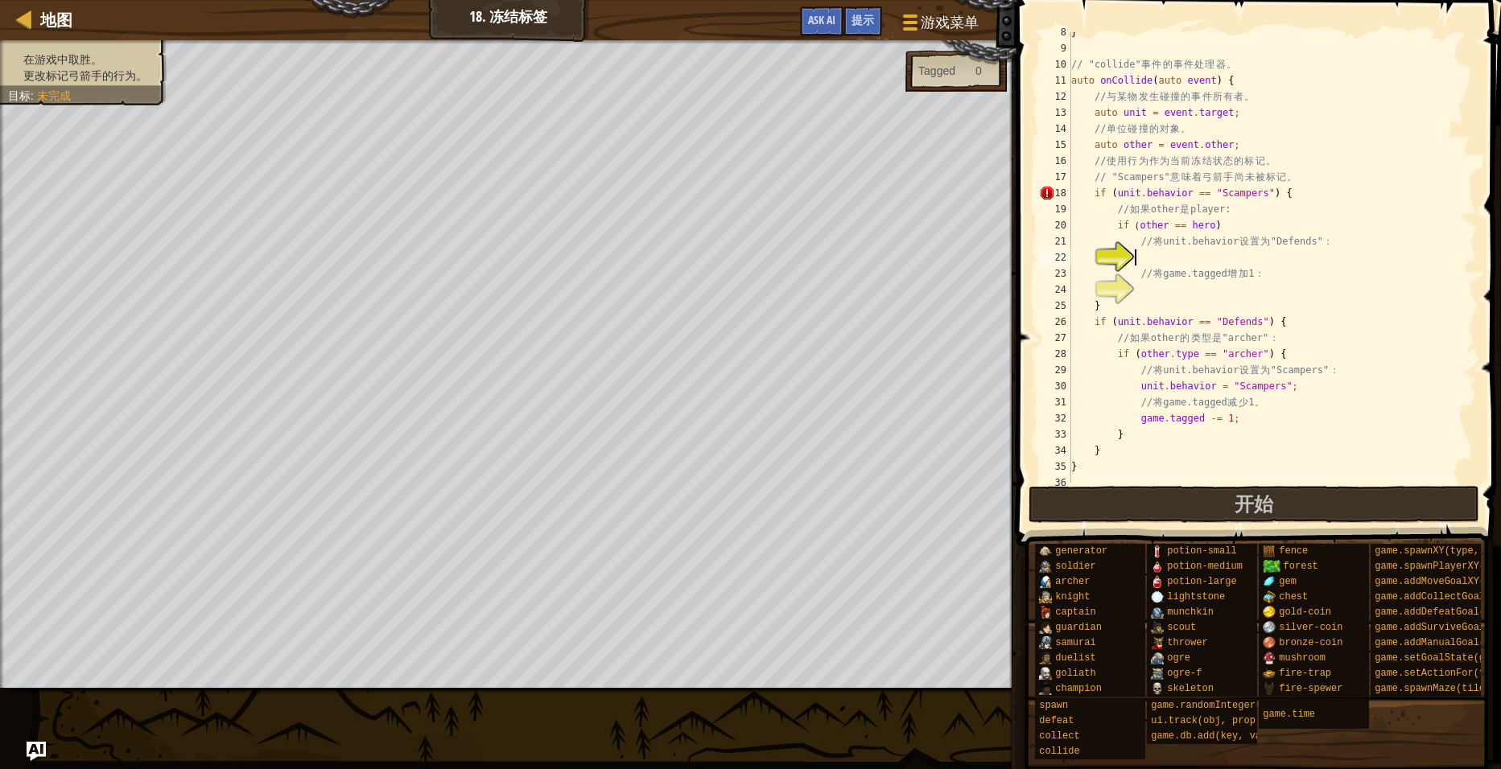
click at [1219, 222] on div "} // "collide" 事 件 的 事 件 处 理 器 。 auto onCollide ( auto event ) { // 与 某 物 发 生 碰…" at bounding box center [1266, 265] width 397 height 483
type textarea "if（other == hero){"
click at [1196, 254] on div "} // "collide" 事 件 的 事 件 处 理 器 。 auto onCollide ( auto event ) { // 与 某 物 发 生 碰…" at bounding box center [1266, 265] width 397 height 483
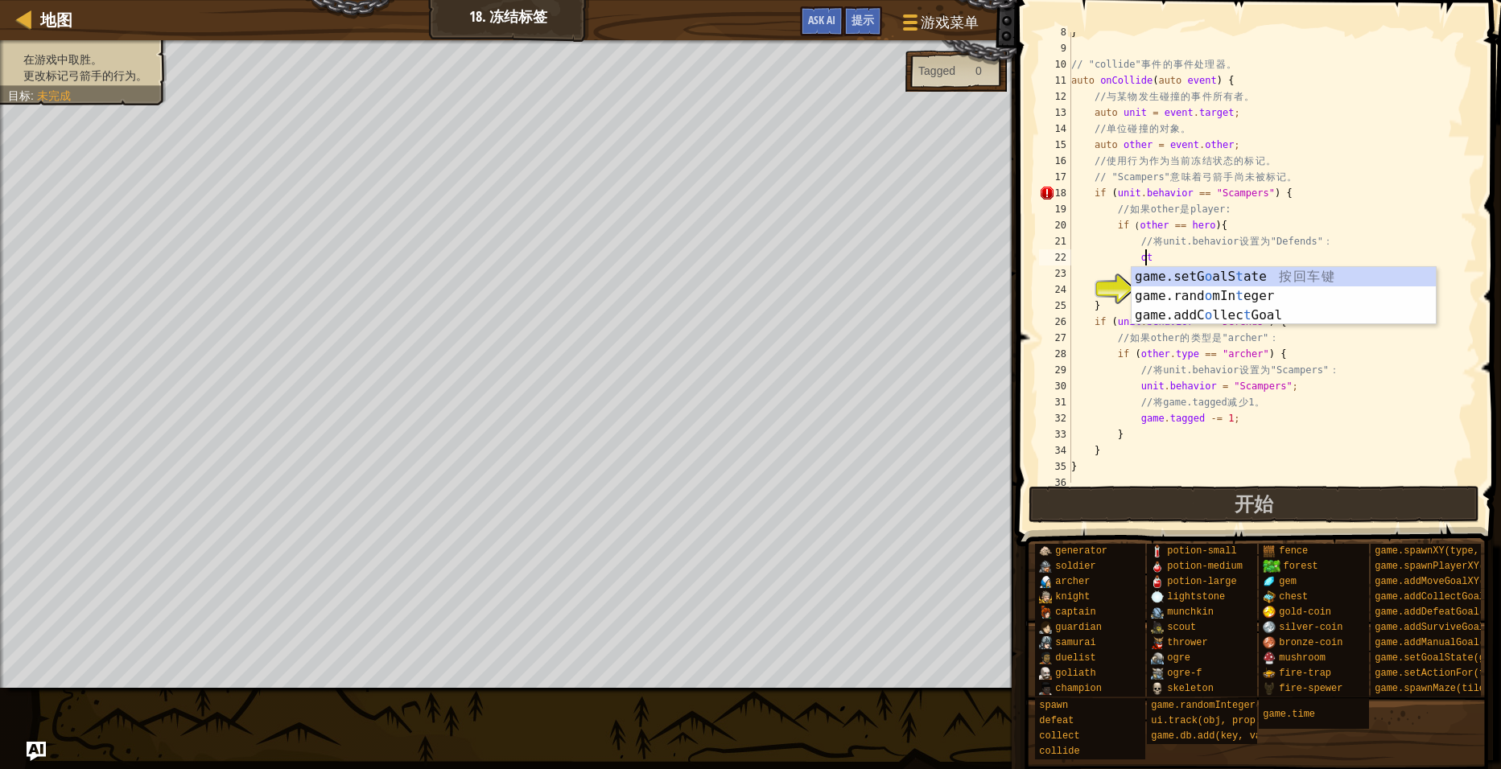
type textarea "o"
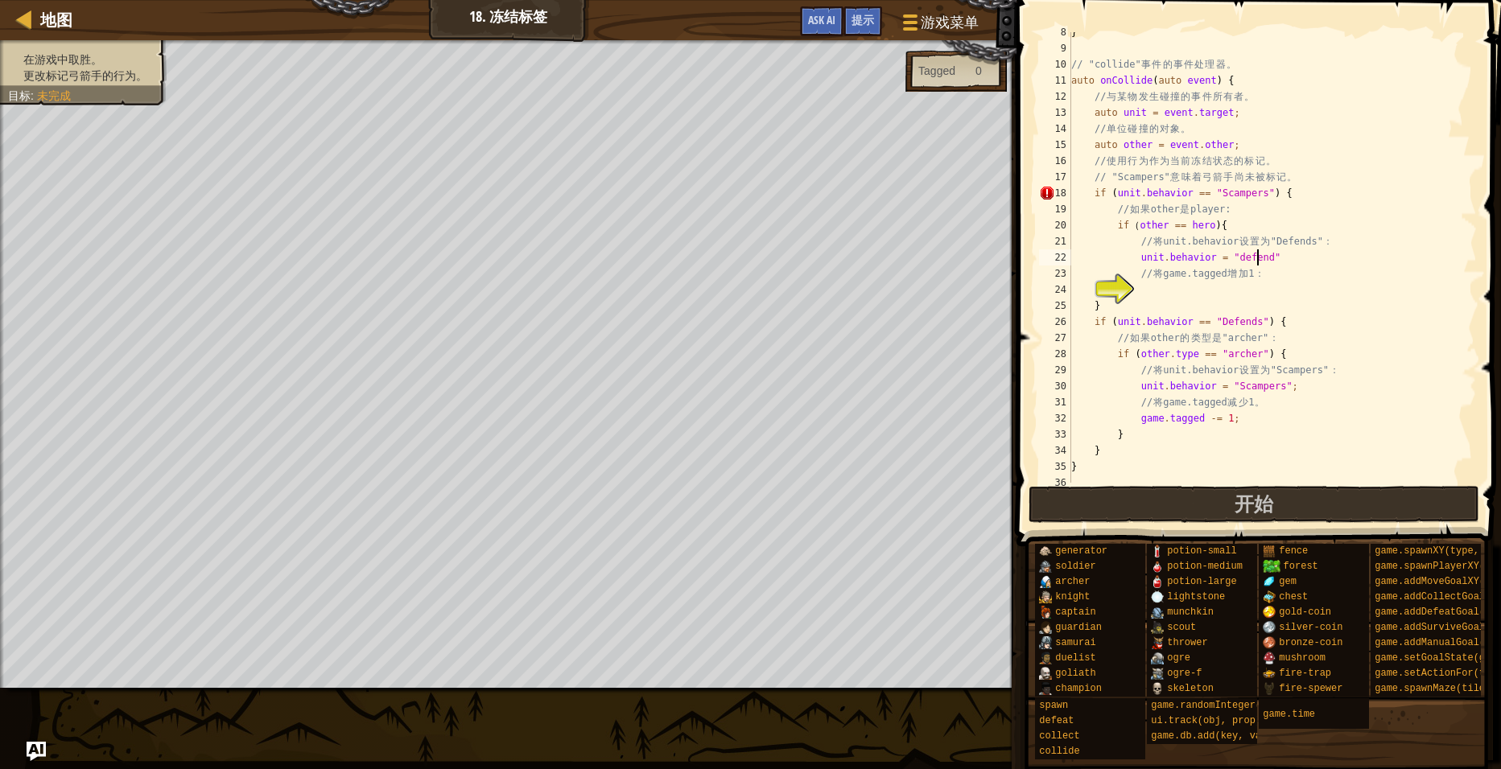
scroll to position [7, 15]
type textarea "// 将game.tagged增加1："
type textarea "game.tagged +=1;"
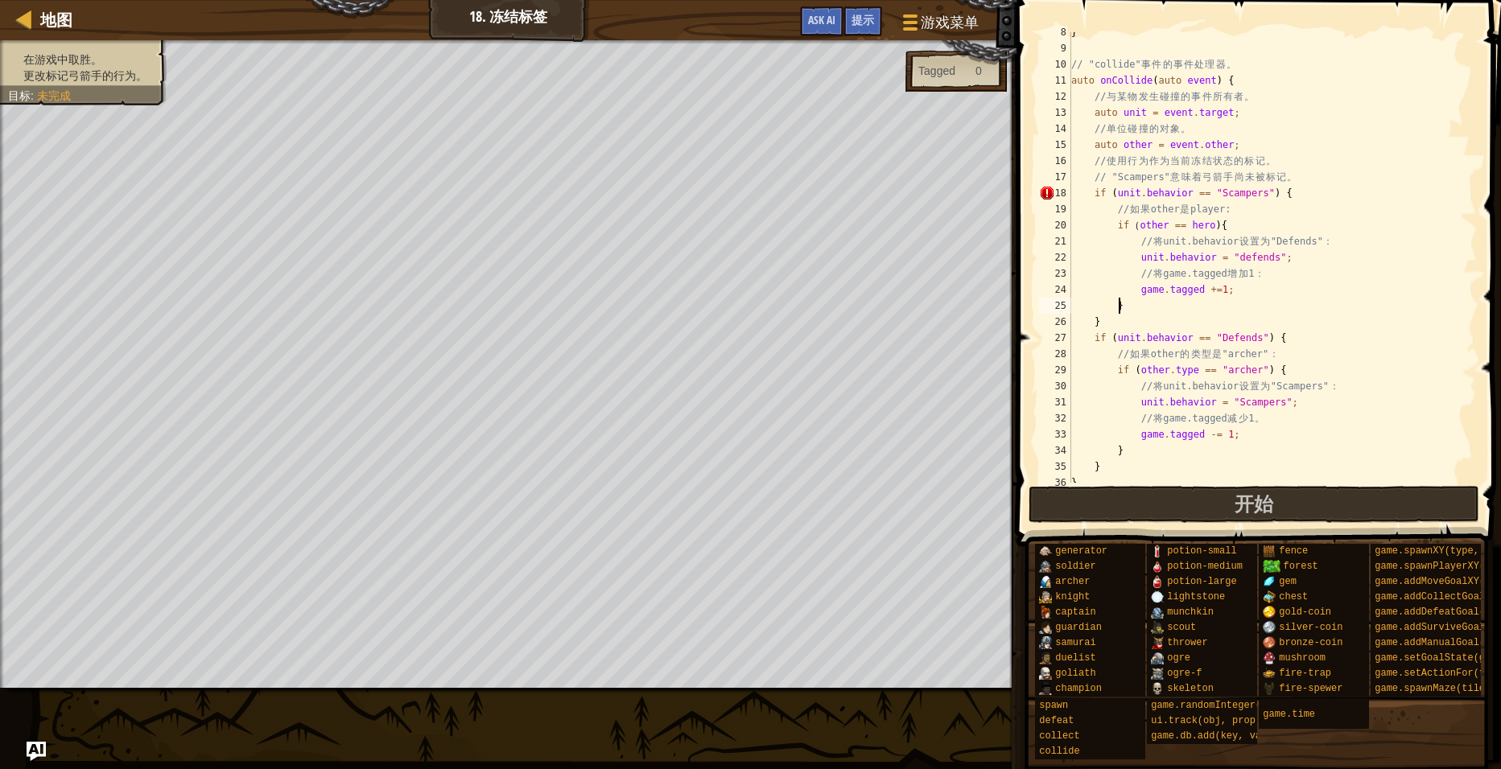
scroll to position [7, 5]
click at [1113, 191] on div "} // "collide" 事 件 的 事 件 处 理 器 。 auto onCollide ( auto event ) { // 与 某 物 发 生 碰…" at bounding box center [1266, 265] width 397 height 483
click at [1271, 193] on div "} // "collide" 事 件 的 事 件 处 理 器 。 auto onCollide ( auto event ) { // 与 某 物 发 生 碰…" at bounding box center [1266, 265] width 397 height 483
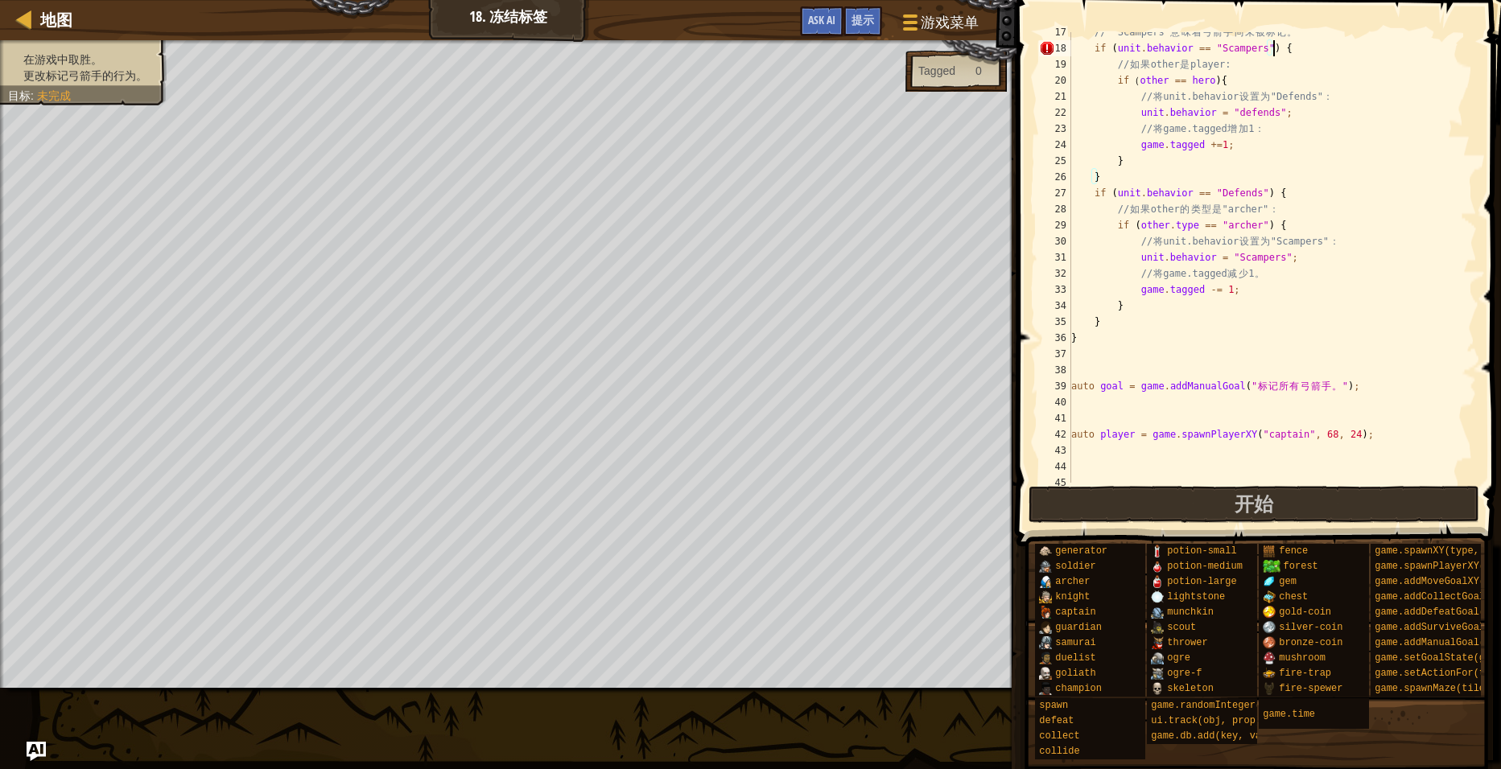
scroll to position [266, 0]
click at [1078, 331] on div "// "Scampers" 意 味 着 弓 箭 手 尚 未 被 标 记 。 if ( unit . behavior == " Scampers " ) { …" at bounding box center [1266, 265] width 397 height 483
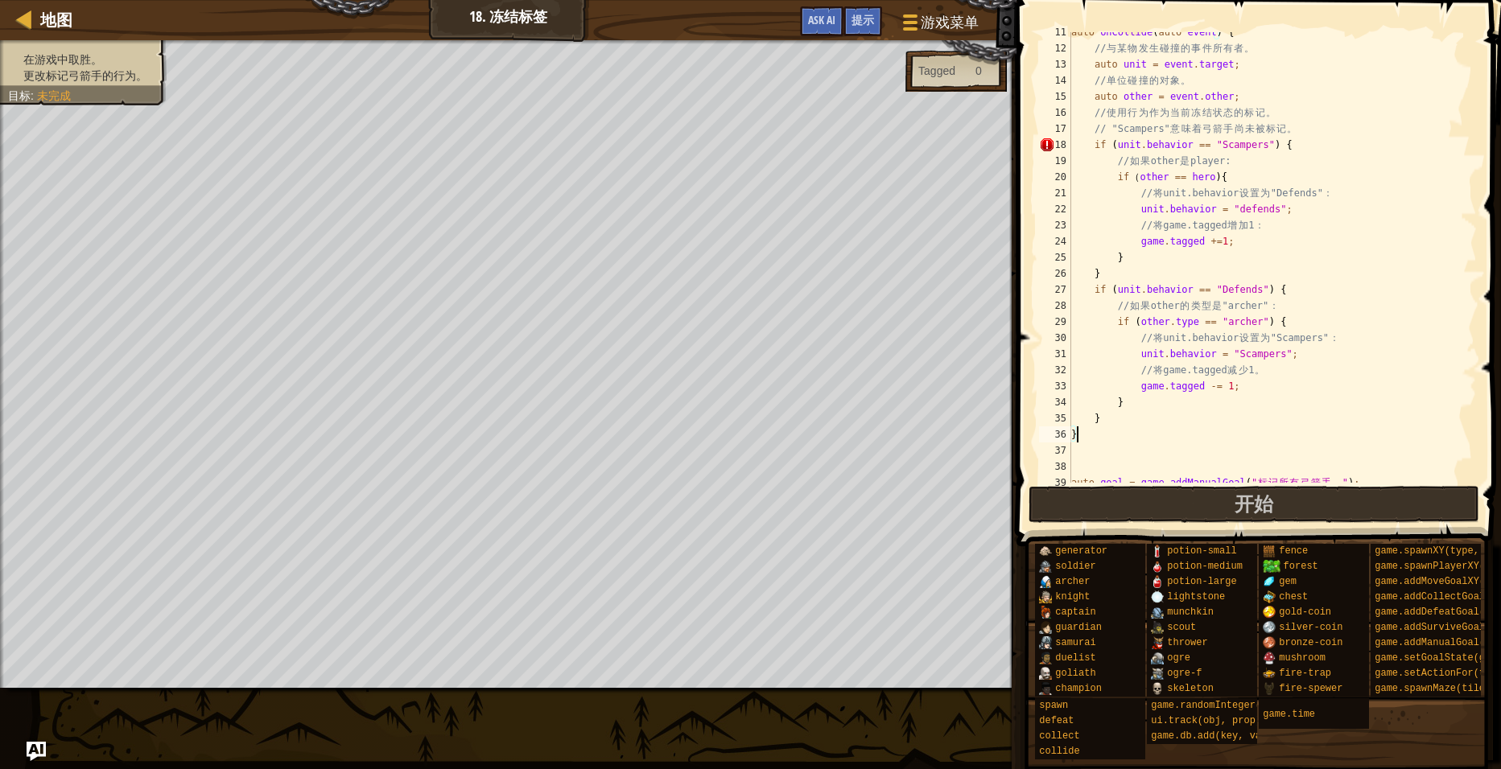
scroll to position [169, 0]
type textarea "}"
click at [955, 30] on span "游戏菜单" at bounding box center [950, 22] width 61 height 22
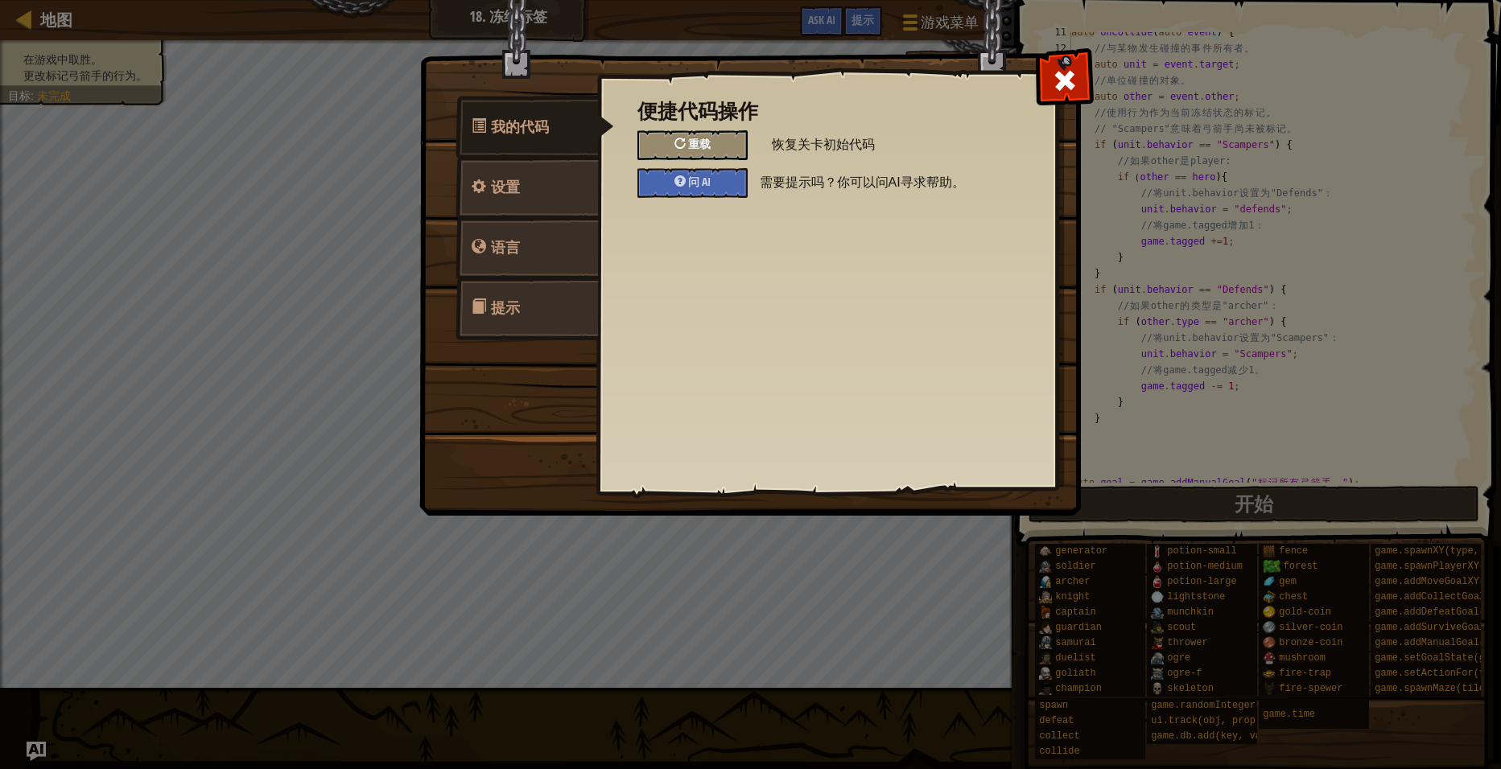
click at [744, 146] on div "重载" at bounding box center [692, 145] width 110 height 30
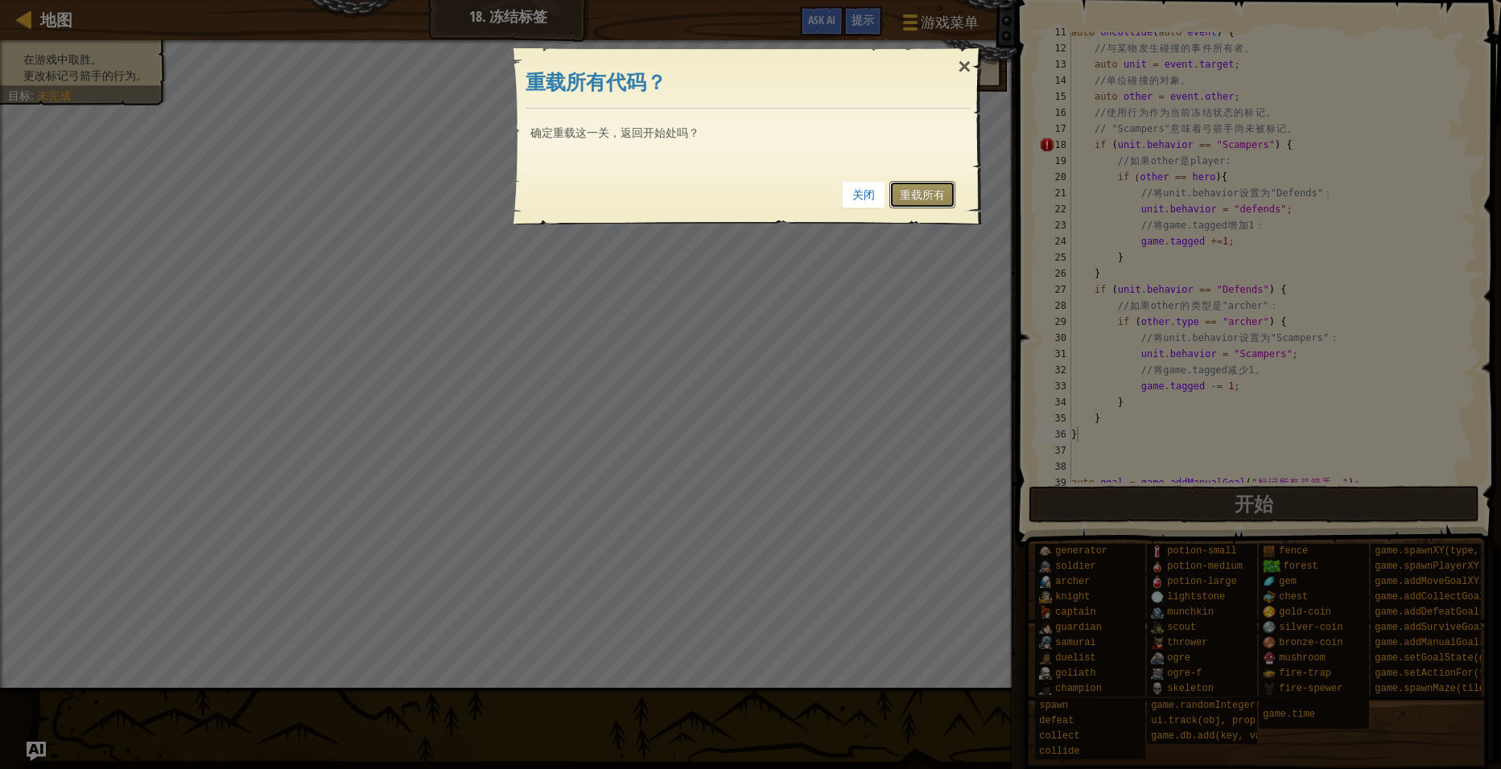
click at [922, 202] on link "重载所有" at bounding box center [922, 194] width 66 height 27
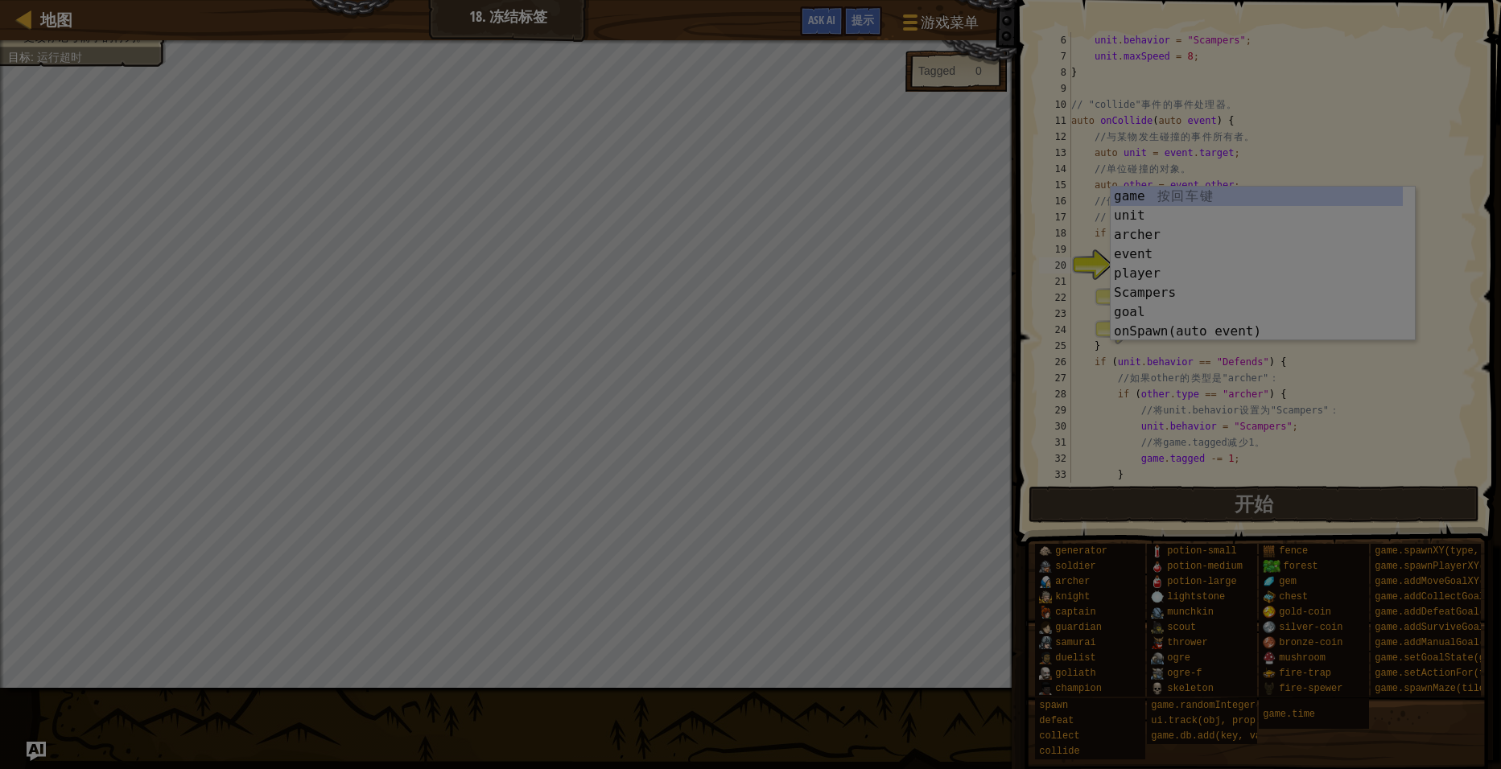
scroll to position [80, 0]
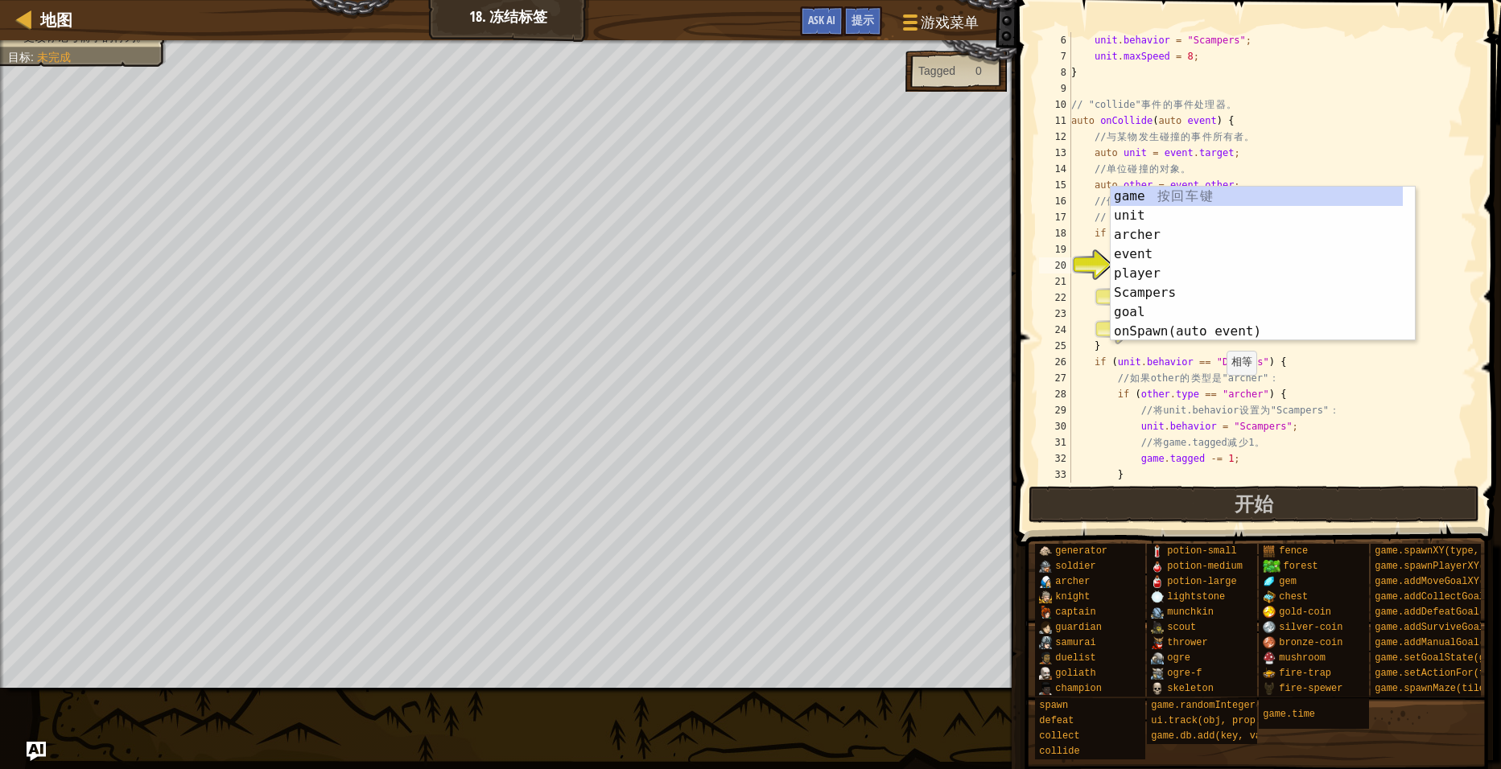
click at [1219, 391] on div "unit . behavior = " Scampers " ; unit . maxSpeed = 8 ; } // "collide" 事 件 的 事 件…" at bounding box center [1266, 273] width 397 height 483
type textarea "if (other.type == "archer") {"
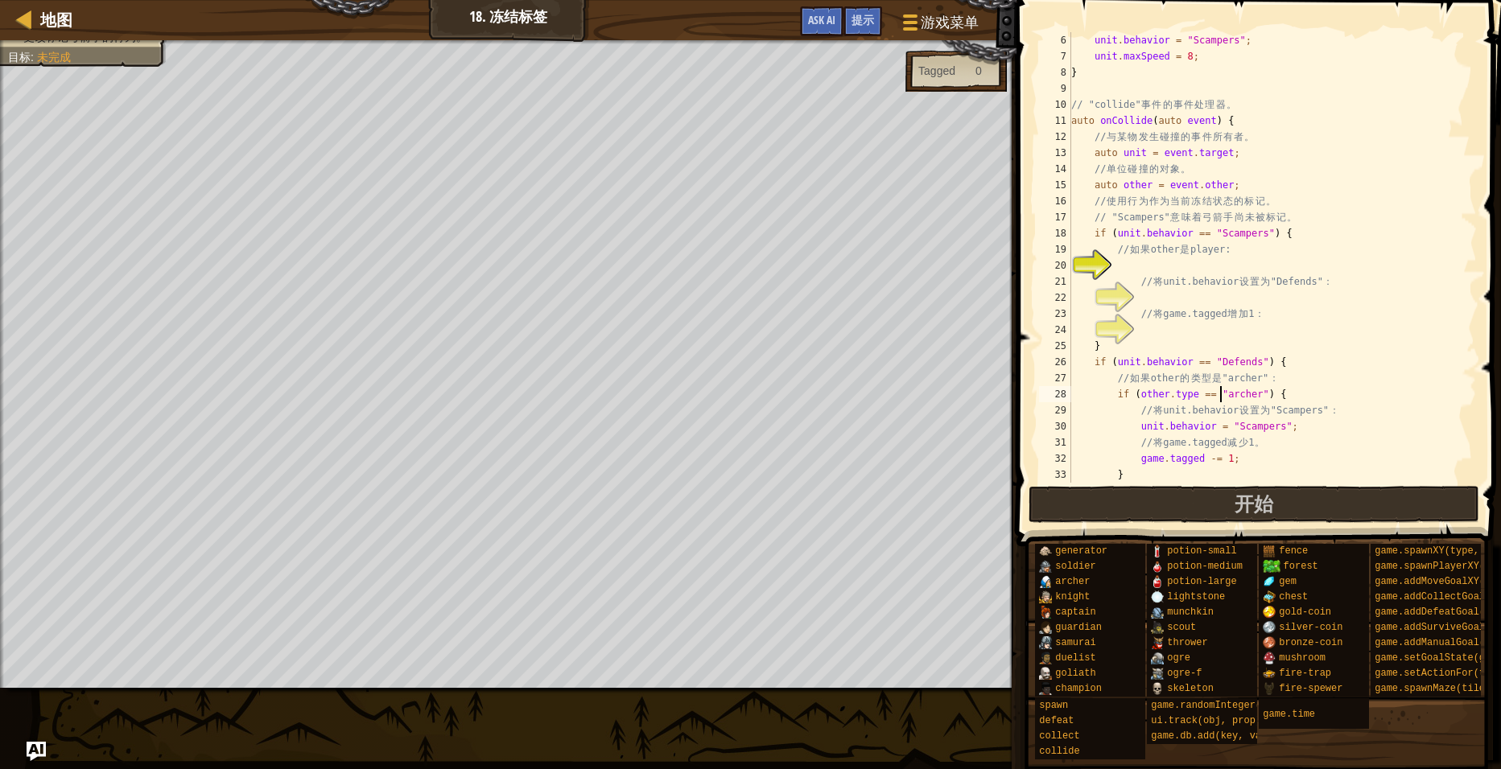
click at [1181, 266] on div "unit . behavior = " Scampers " ; unit . maxSpeed = 8 ; } // "collide" 事 件 的 事 件…" at bounding box center [1266, 273] width 397 height 483
click at [1131, 266] on div "unit . behavior = " Scampers " ; unit . maxSpeed = 8 ; } // "collide" 事 件 的 事 件…" at bounding box center [1266, 273] width 397 height 483
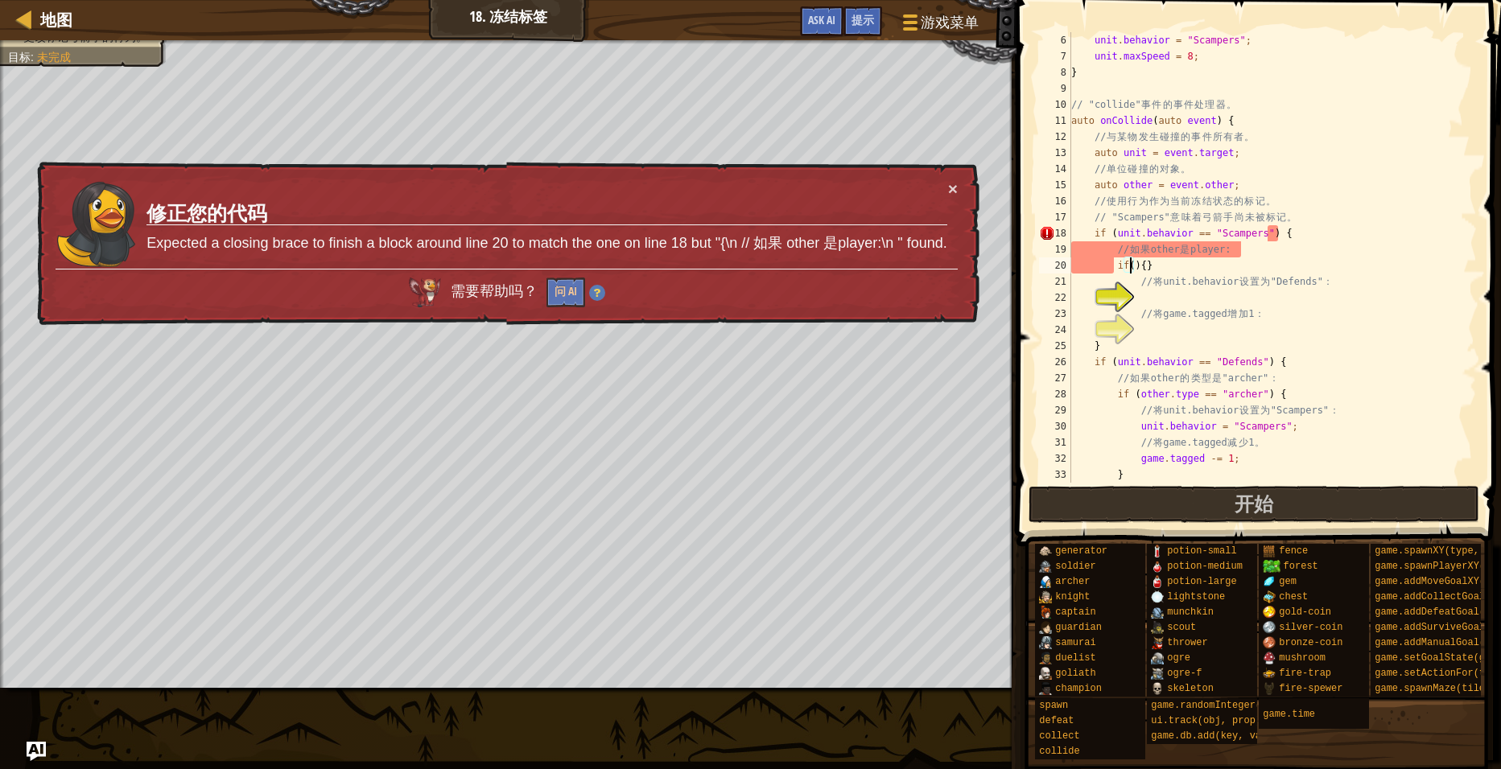
type textarea "if(){}"
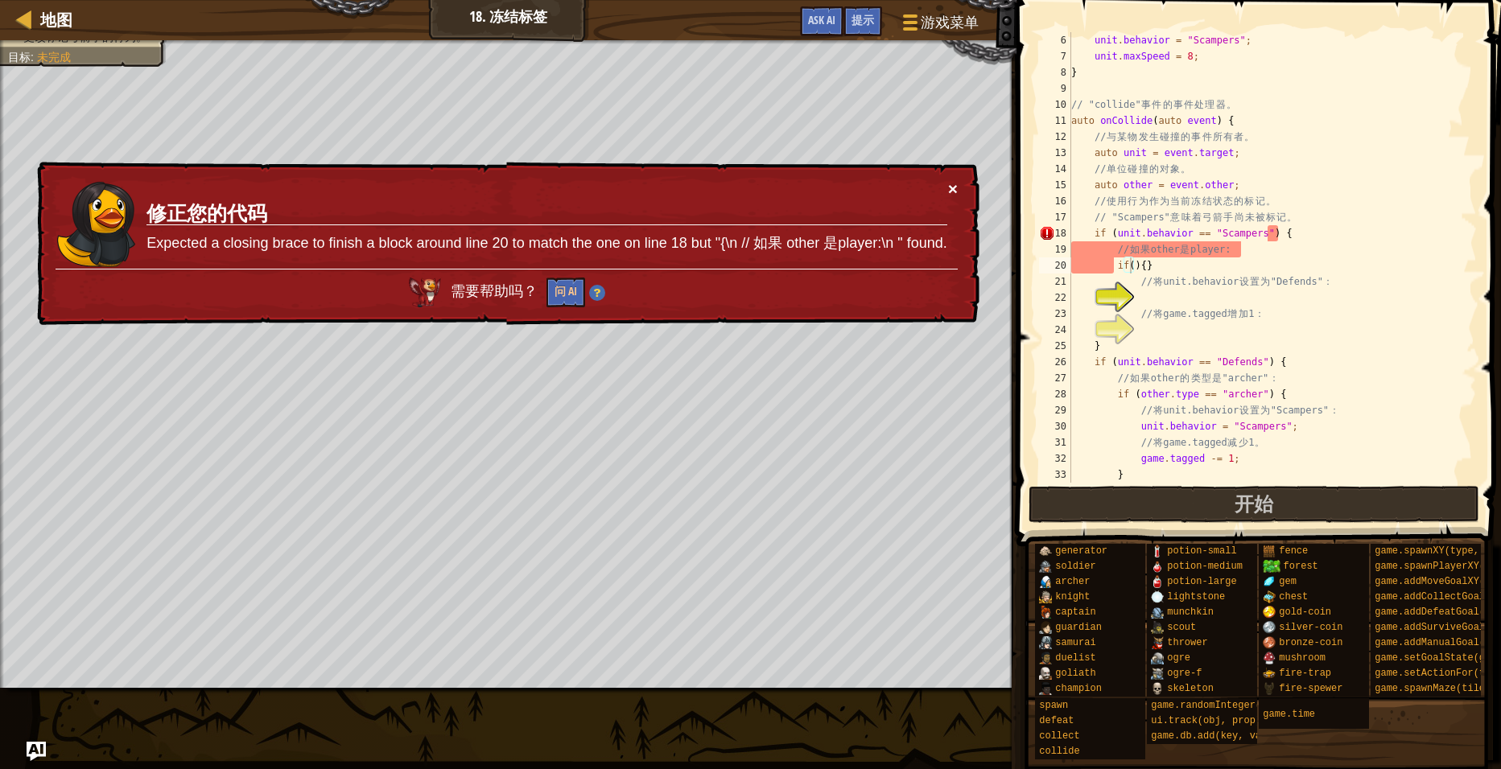
click at [949, 184] on button "×" at bounding box center [953, 191] width 10 height 17
